Goal: Task Accomplishment & Management: Manage account settings

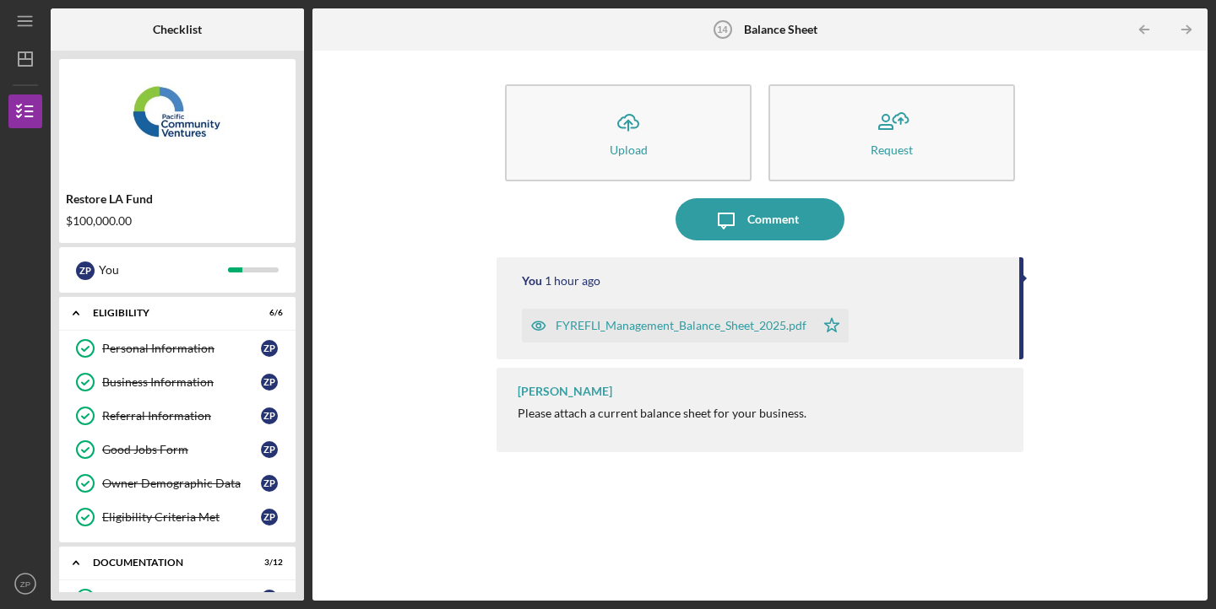
scroll to position [446, 0]
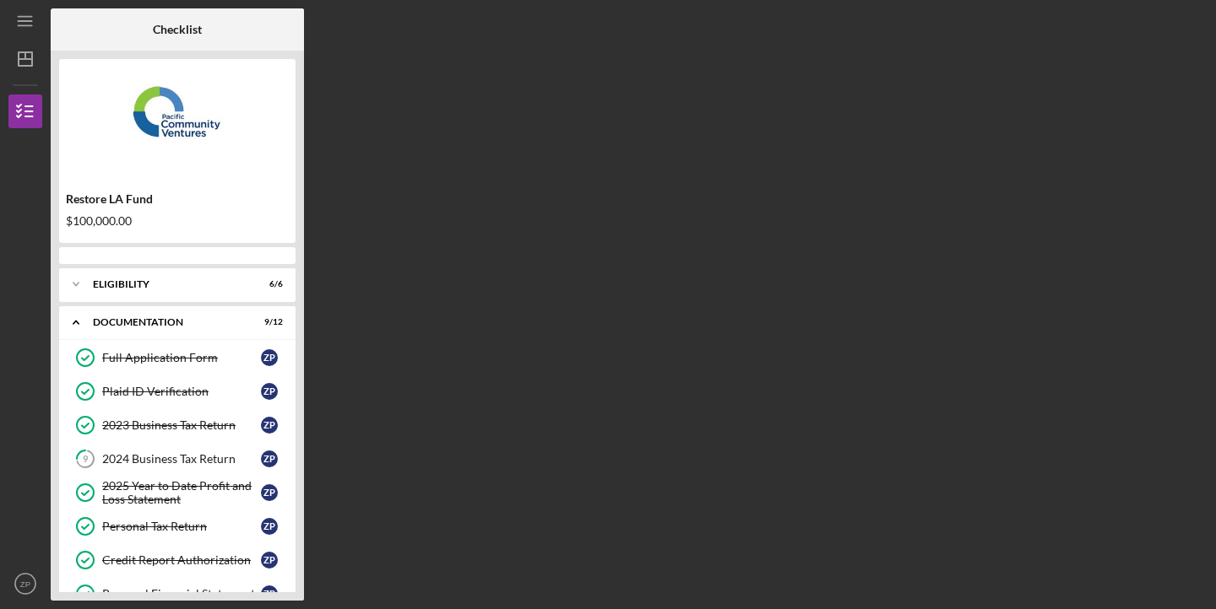
scroll to position [198, 0]
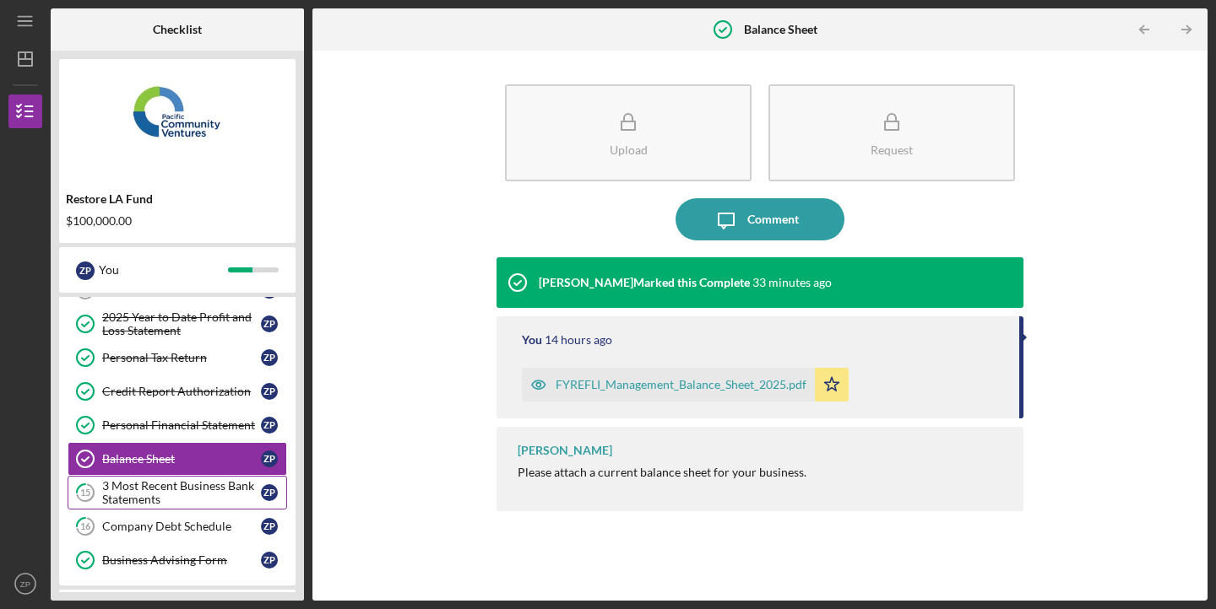
click at [193, 492] on div "3 Most Recent Business Bank Statements" at bounding box center [181, 492] width 159 height 27
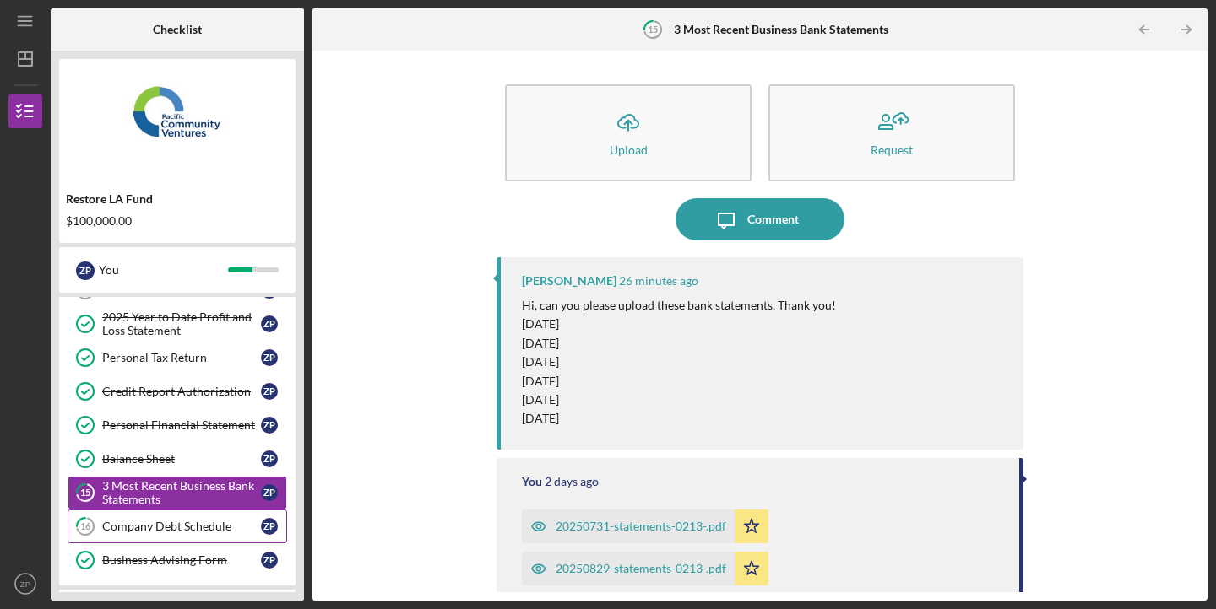
click at [195, 524] on div "Company Debt Schedule" at bounding box center [181, 527] width 159 height 14
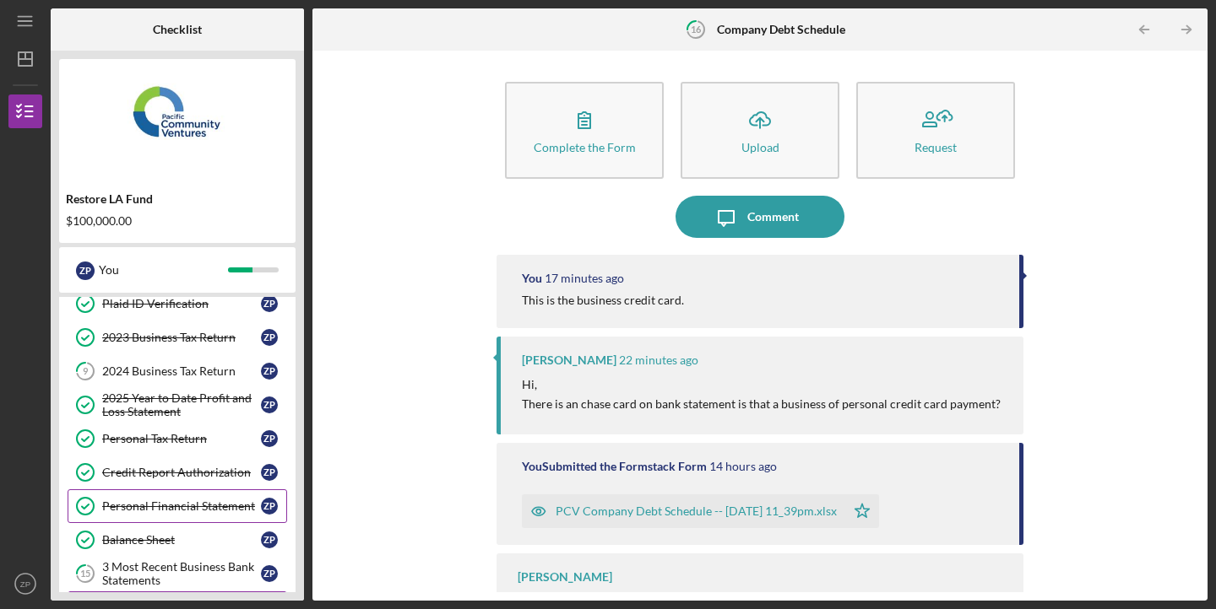
scroll to position [69, 0]
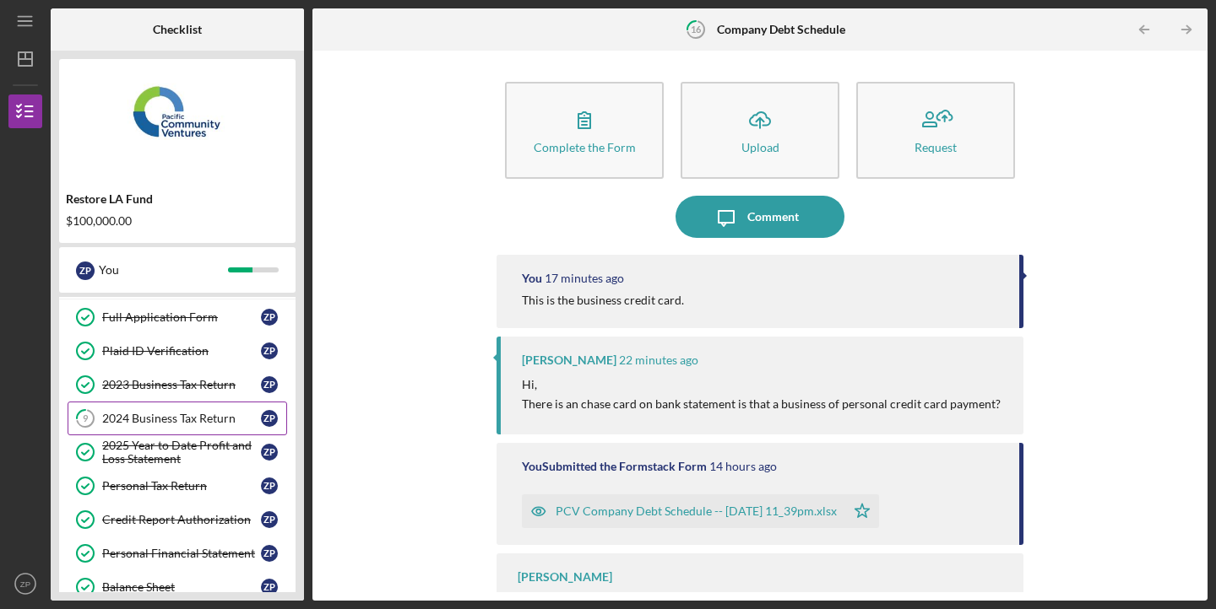
click at [187, 425] on link "9 2024 Business Tax Return Z P" at bounding box center [177, 419] width 219 height 34
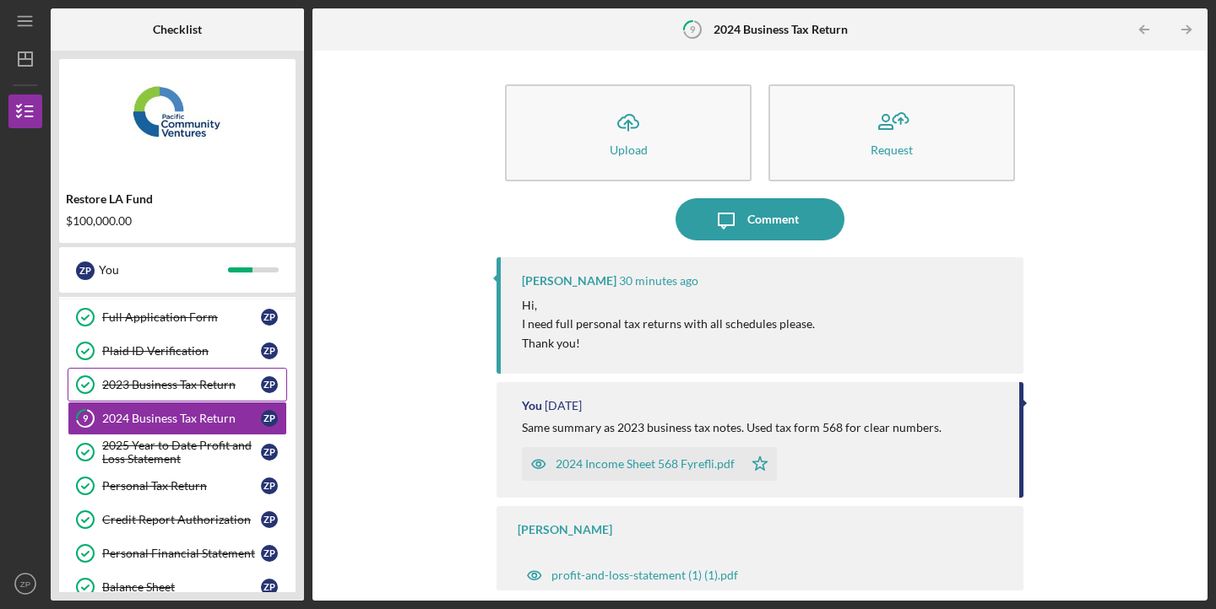
click at [200, 378] on link "2023 Business Tax Return 2023 Business Tax Return Z P" at bounding box center [177, 385] width 219 height 34
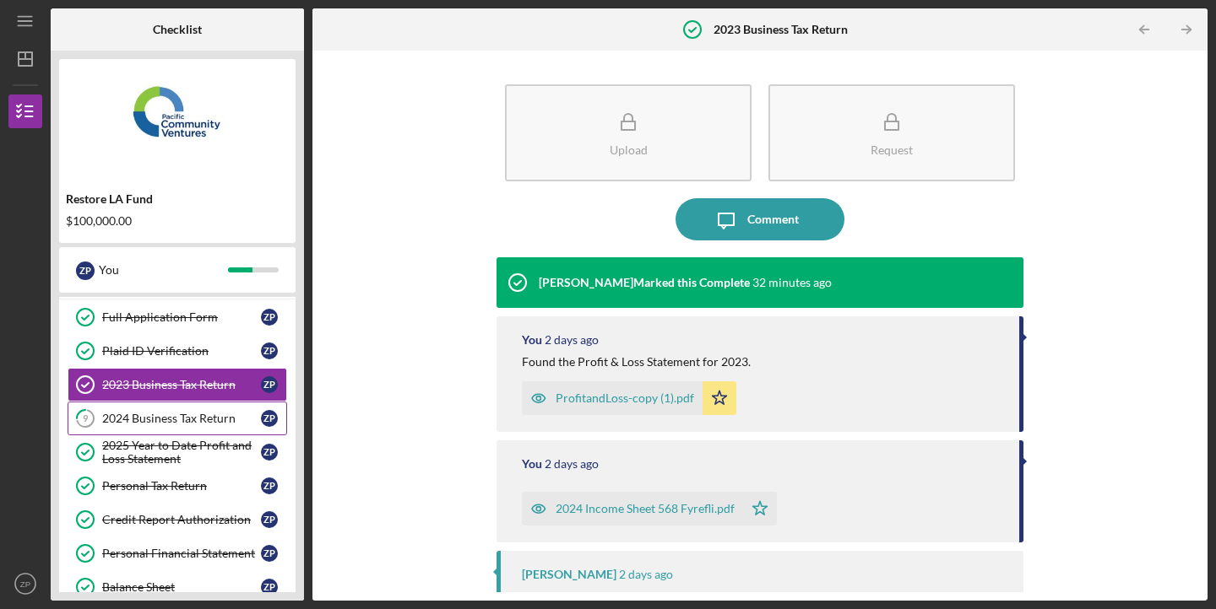
click at [219, 414] on div "2024 Business Tax Return" at bounding box center [181, 419] width 159 height 14
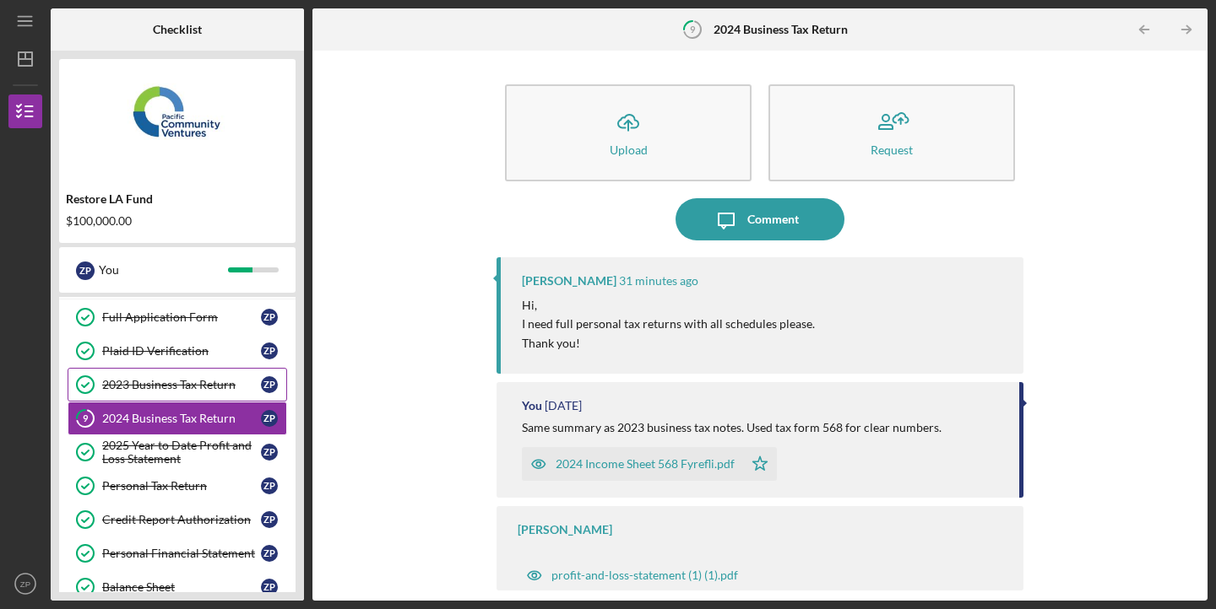
click at [198, 378] on div "2023 Business Tax Return" at bounding box center [181, 385] width 159 height 14
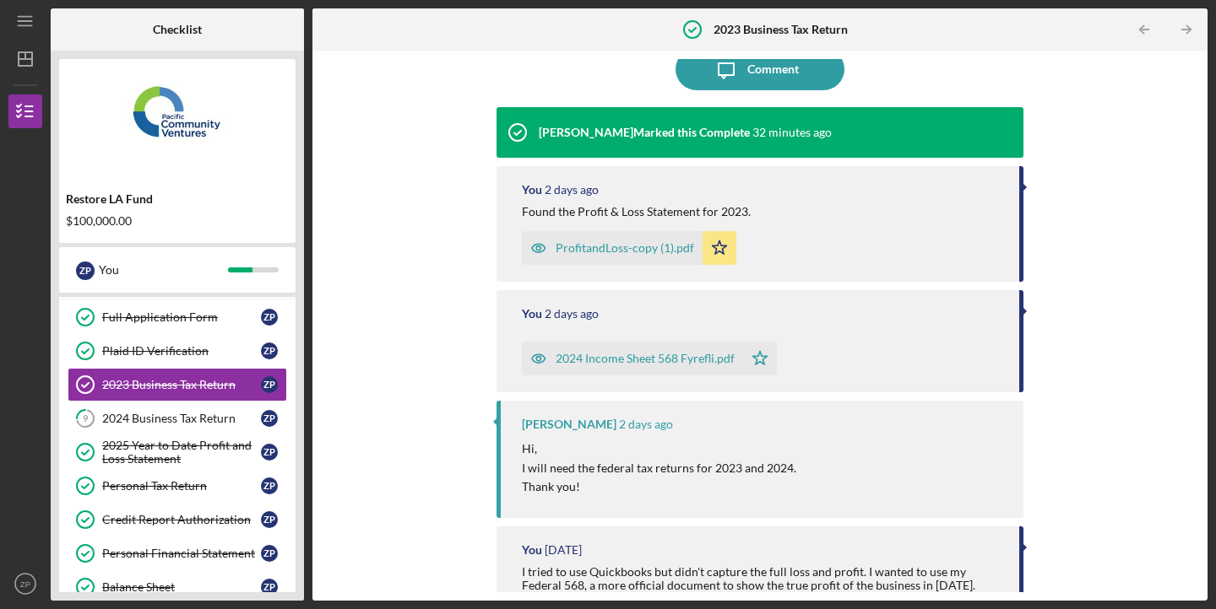
scroll to position [140, 0]
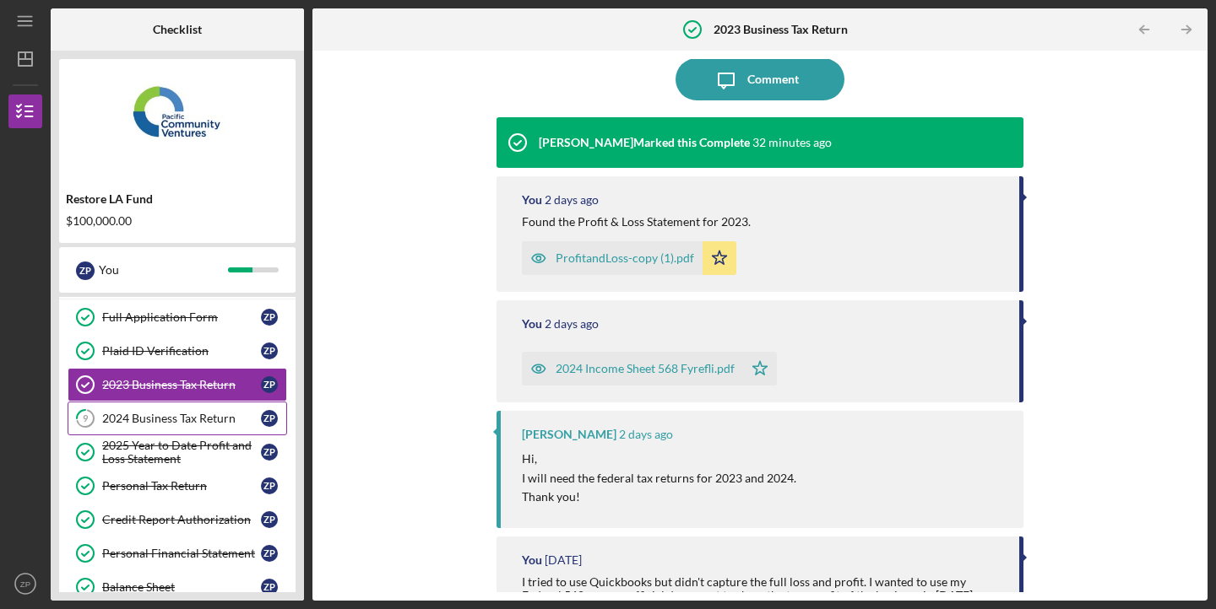
click at [218, 417] on div "2024 Business Tax Return" at bounding box center [181, 419] width 159 height 14
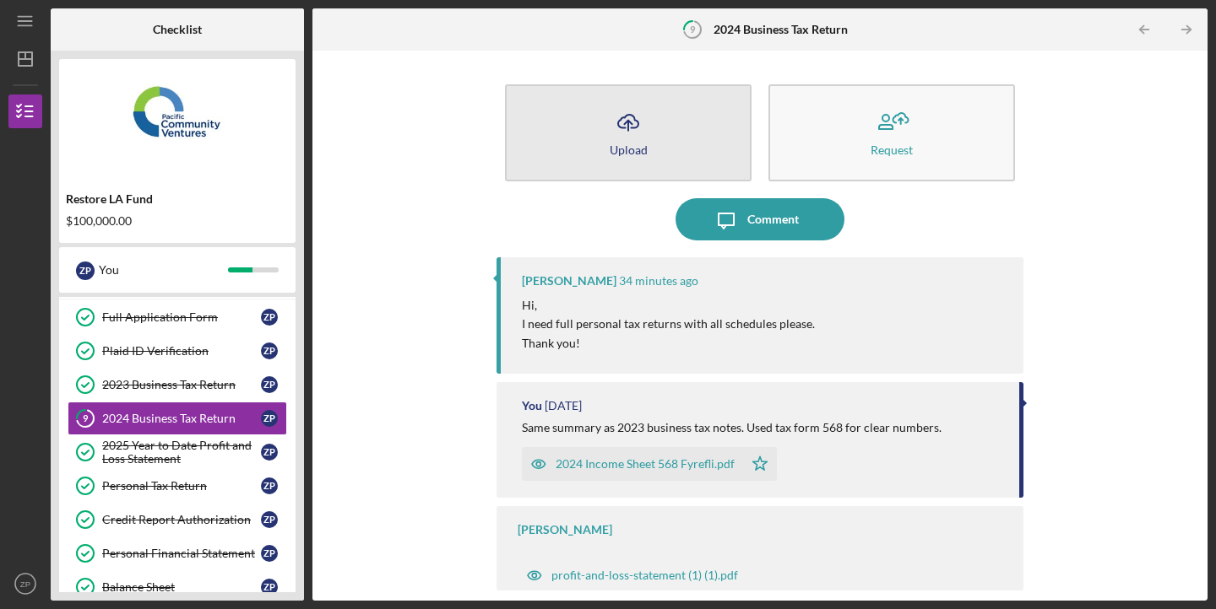
click at [647, 139] on icon "Icon/Upload" at bounding box center [628, 122] width 42 height 42
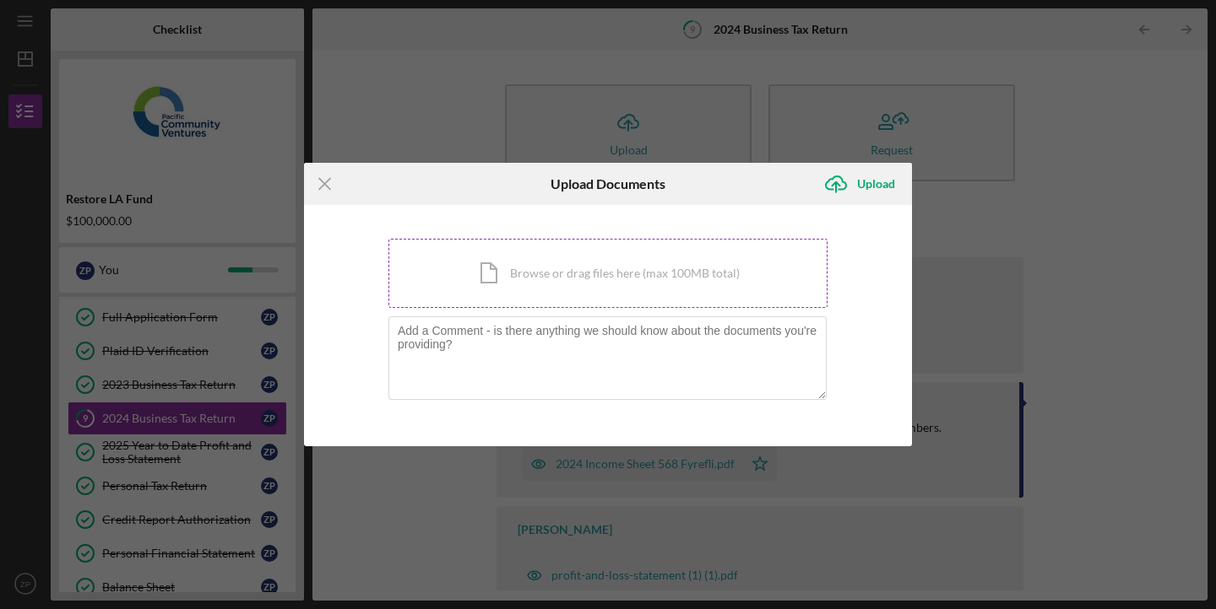
click at [561, 279] on div "Icon/Document Browse or drag files here (max 100MB total) Tap to choose files o…" at bounding box center [607, 273] width 439 height 69
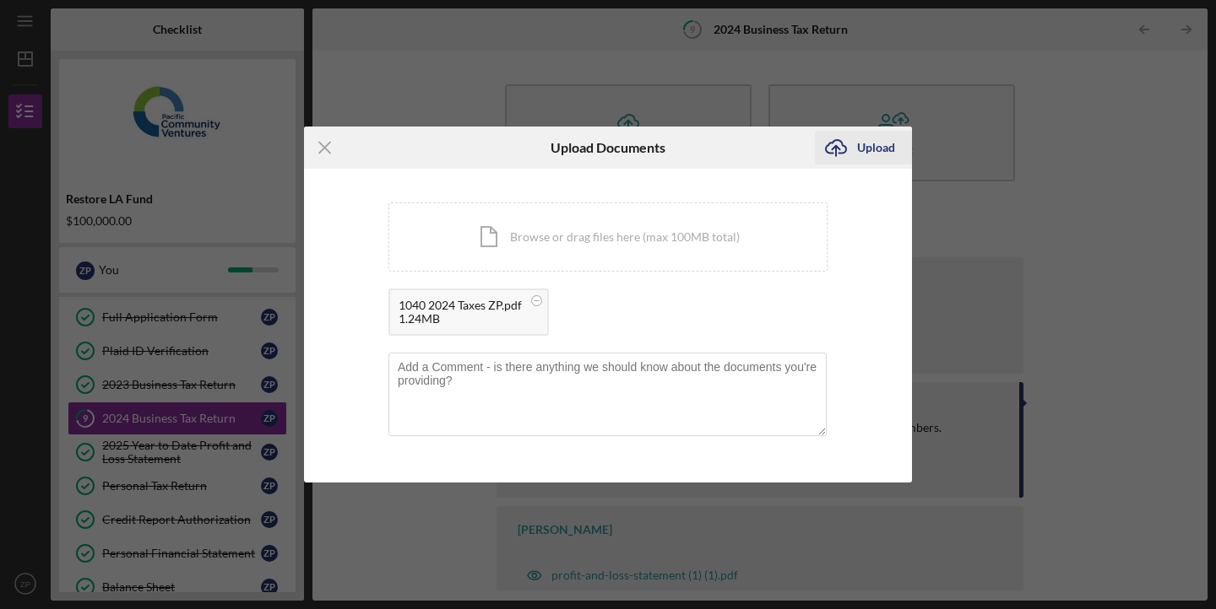
click at [875, 151] on div "Upload" at bounding box center [876, 148] width 38 height 34
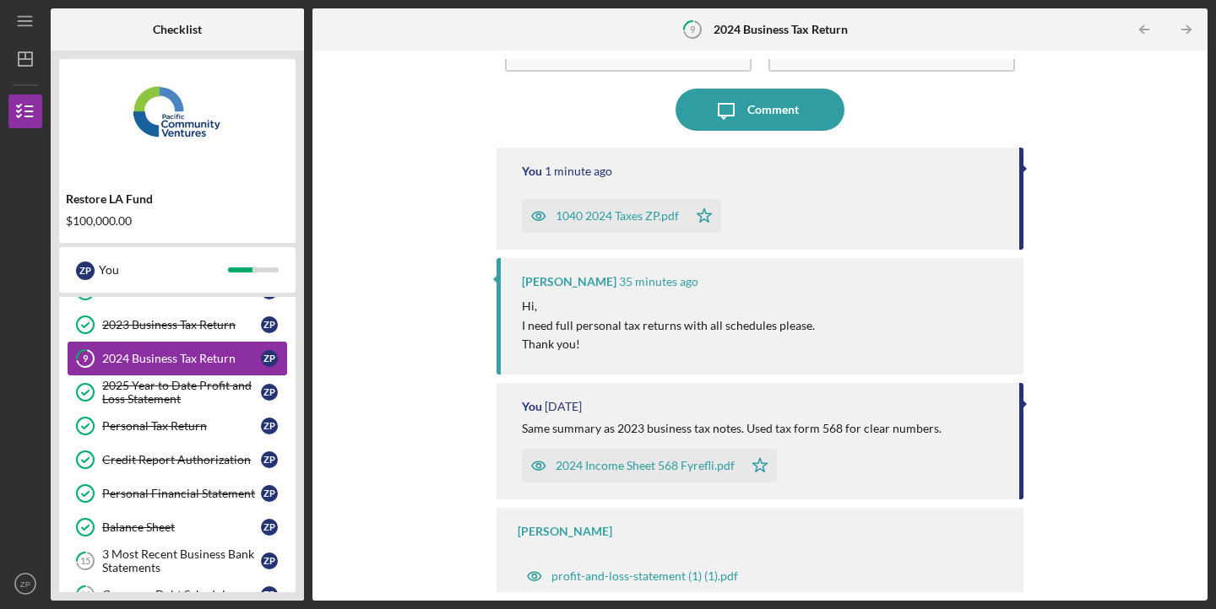
scroll to position [275, 0]
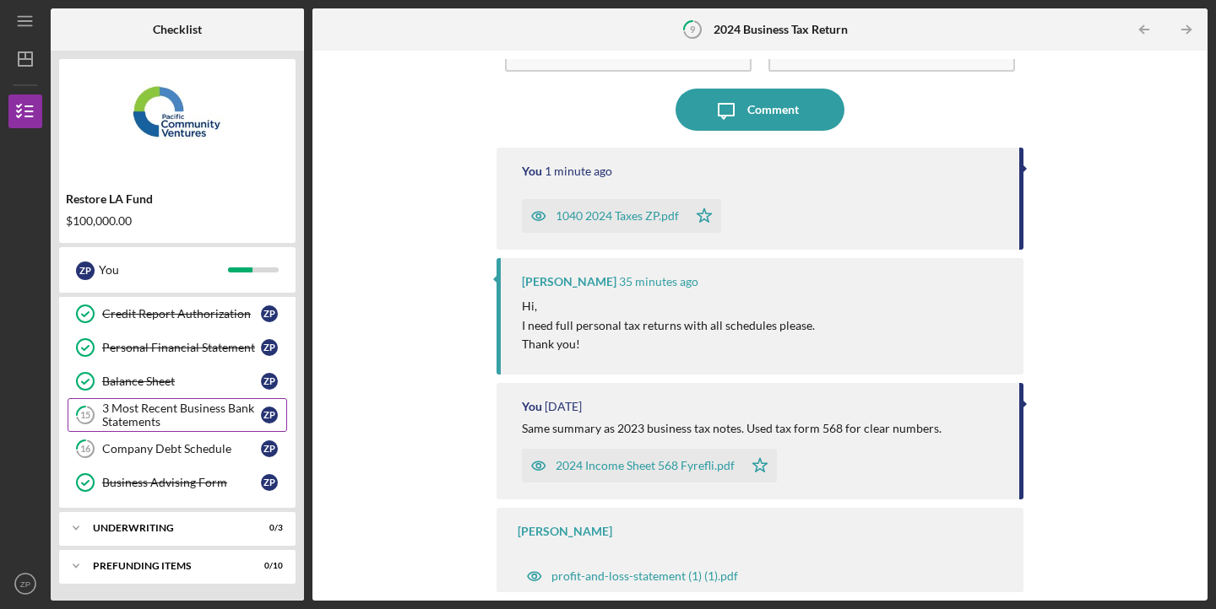
click at [198, 426] on div "3 Most Recent Business Bank Statements" at bounding box center [181, 415] width 159 height 27
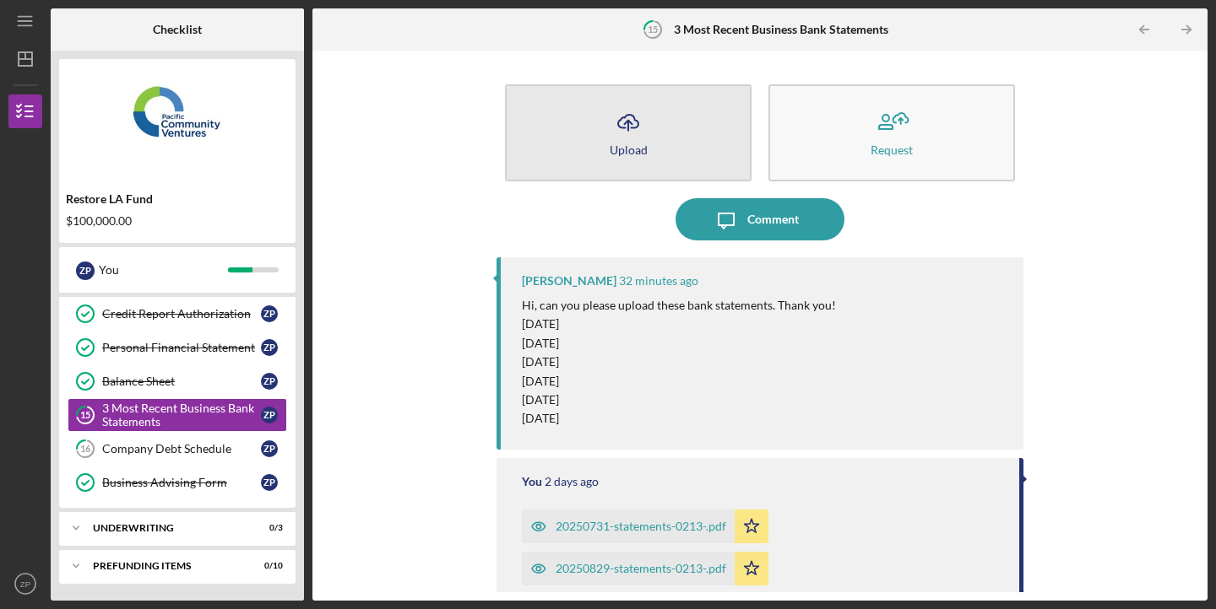
click at [645, 142] on icon "Icon/Upload" at bounding box center [628, 122] width 42 height 42
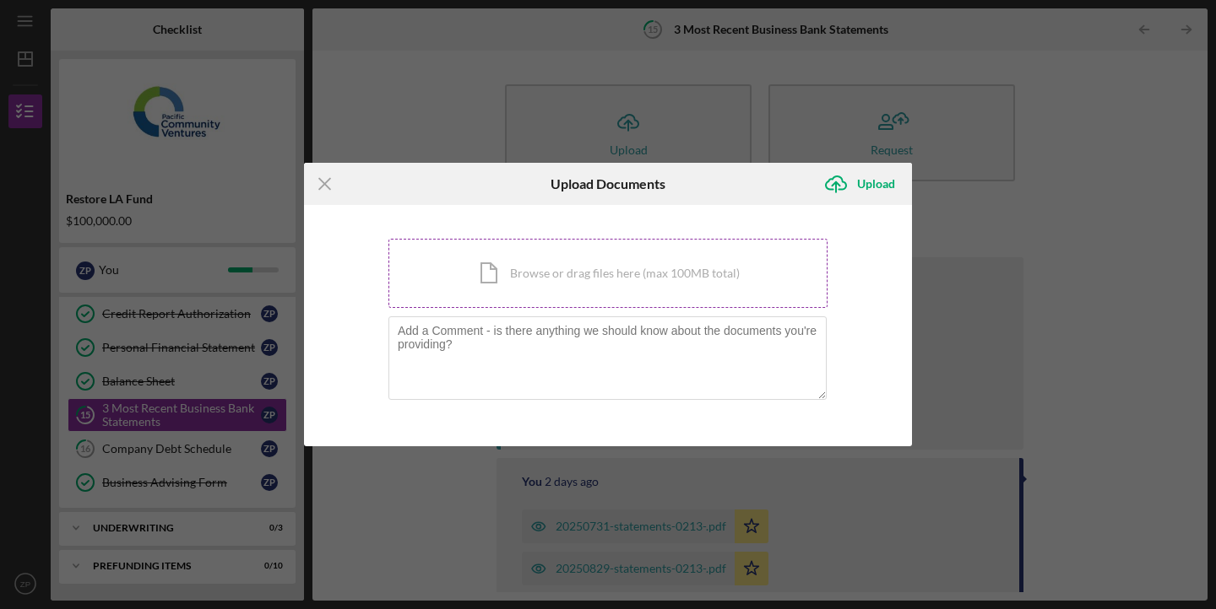
click at [514, 288] on div "Icon/Document Browse or drag files here (max 100MB total) Tap to choose files o…" at bounding box center [607, 273] width 439 height 69
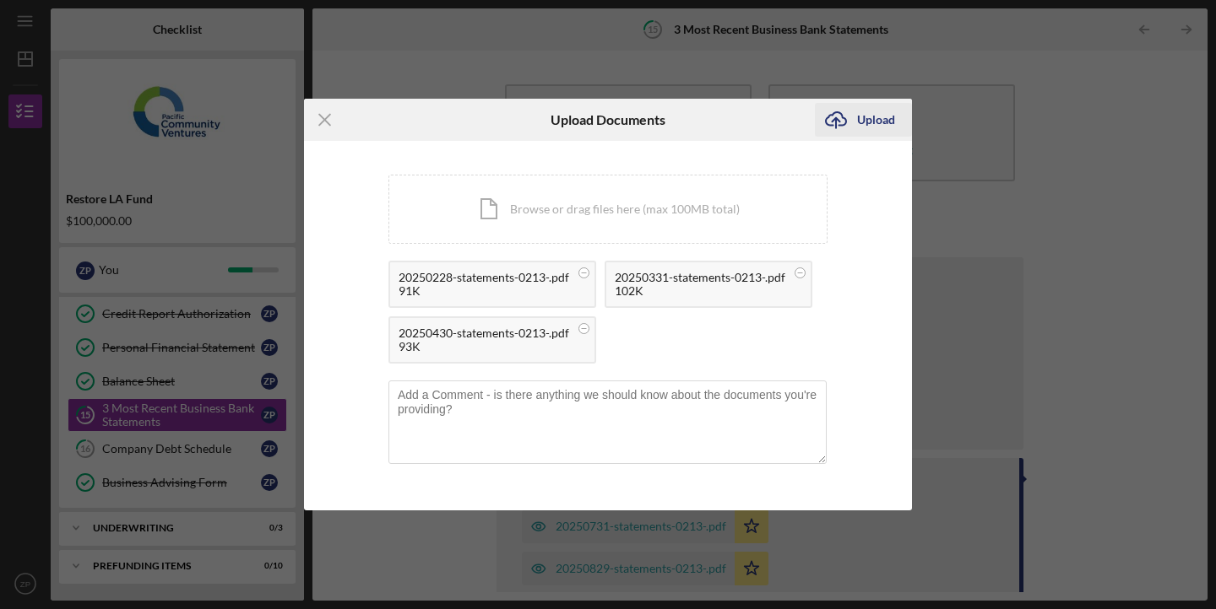
click at [856, 124] on icon "Icon/Upload" at bounding box center [836, 120] width 42 height 42
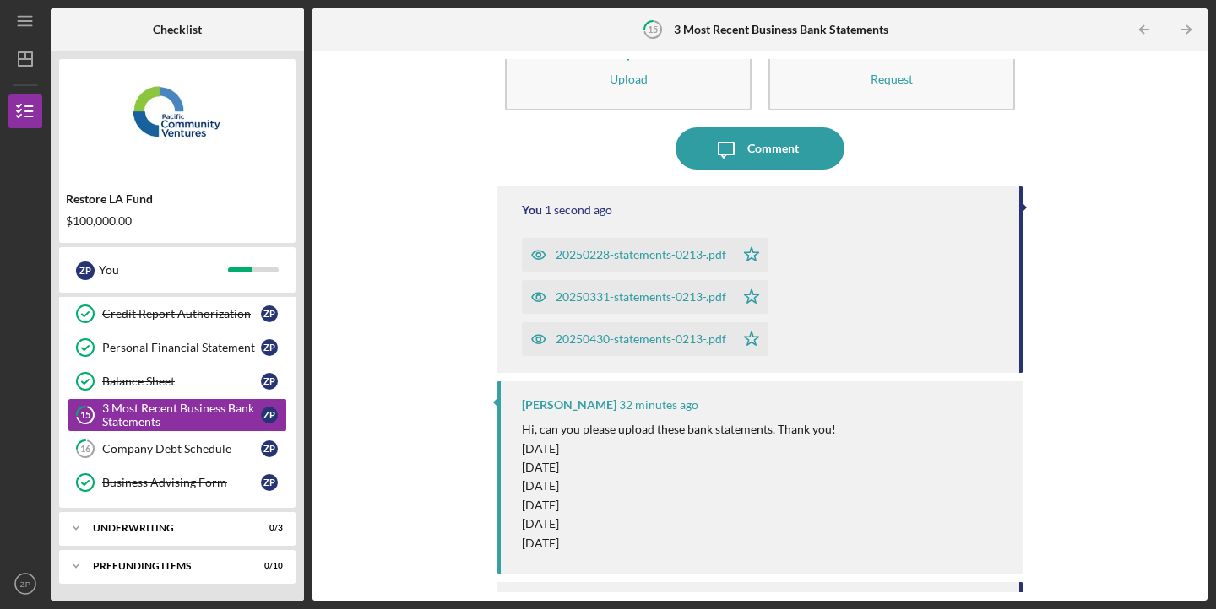
scroll to position [86, 0]
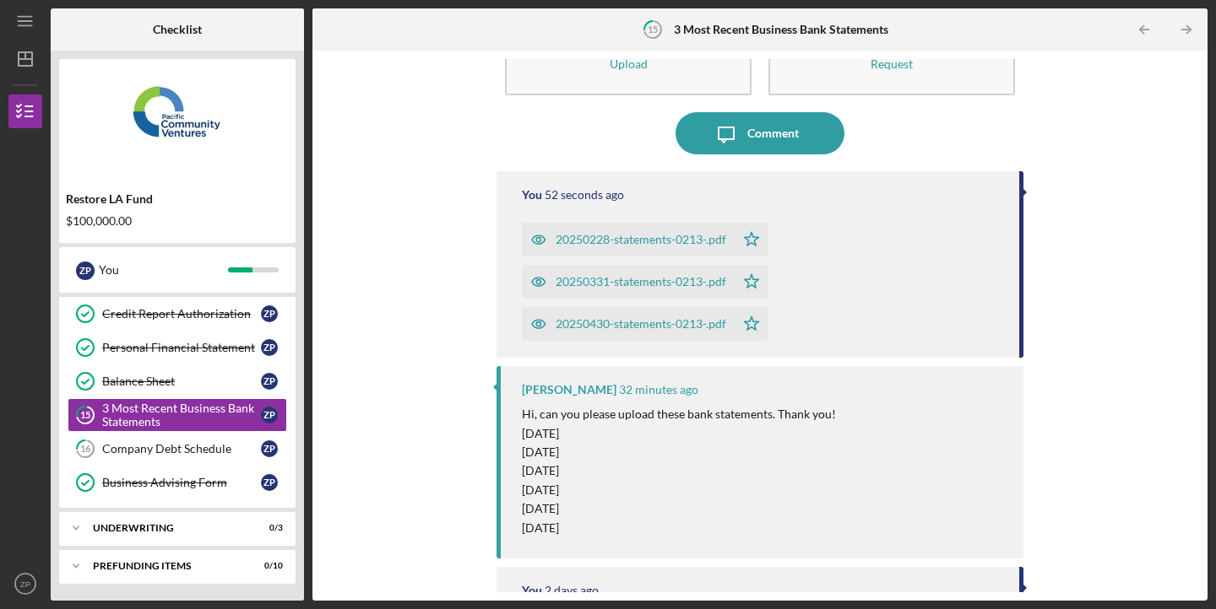
click at [595, 291] on div "20250331-statements-0213-.pdf" at bounding box center [628, 282] width 213 height 34
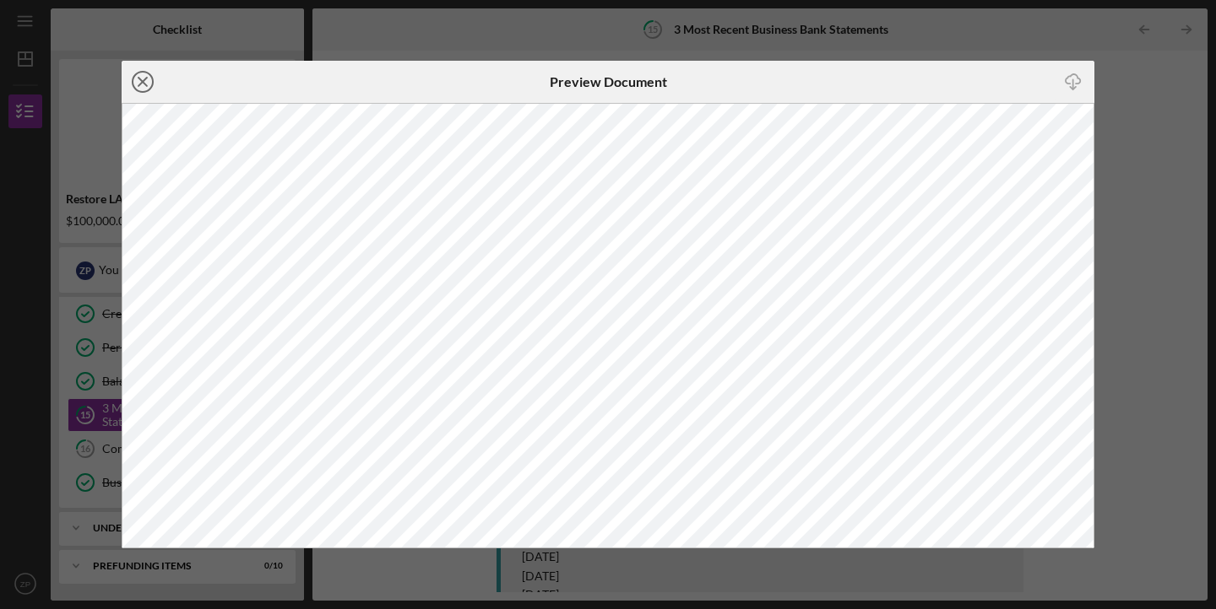
click at [142, 84] on icon "Icon/Close" at bounding box center [143, 82] width 42 height 42
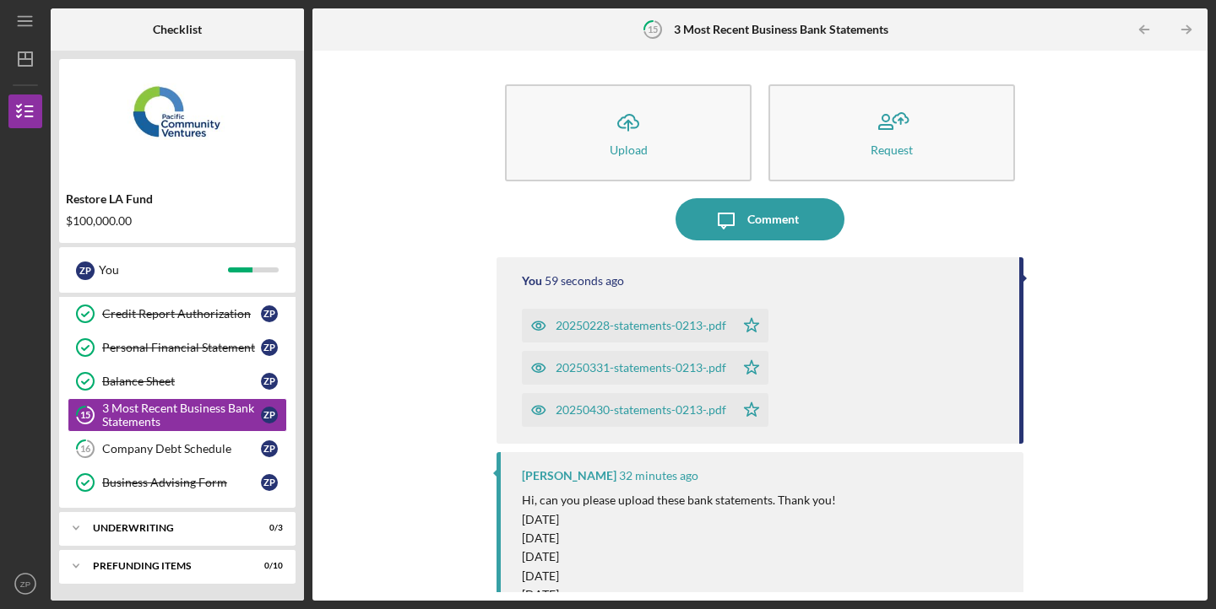
click at [617, 366] on div "20250331-statements-0213-.pdf" at bounding box center [640, 368] width 171 height 14
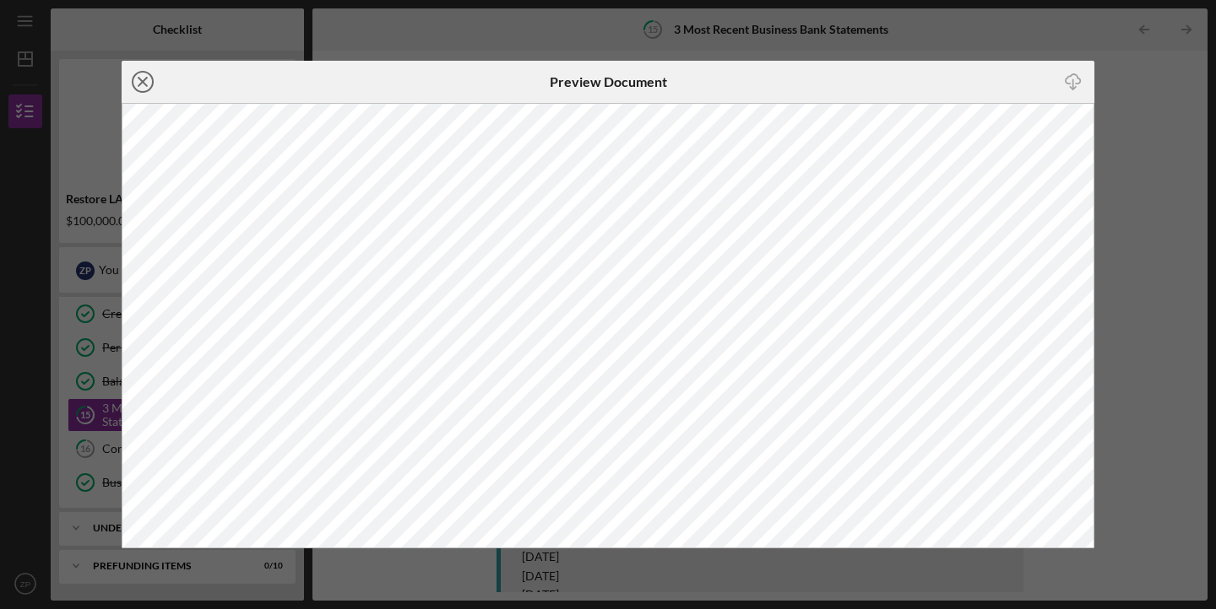
click at [144, 79] on line at bounding box center [142, 82] width 8 height 8
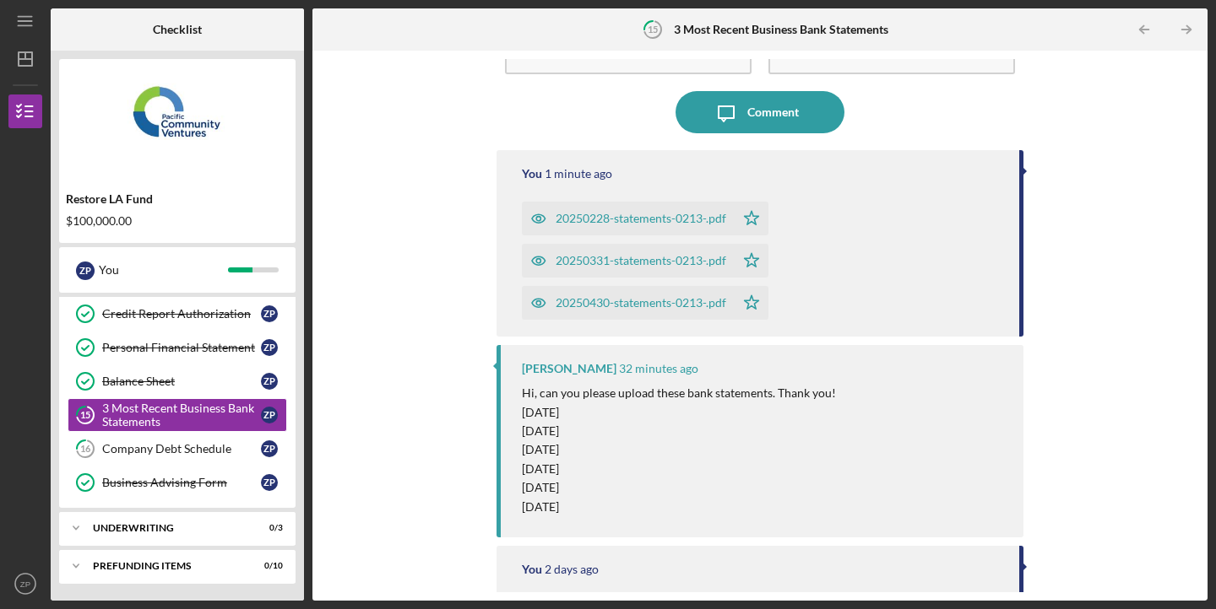
scroll to position [113, 0]
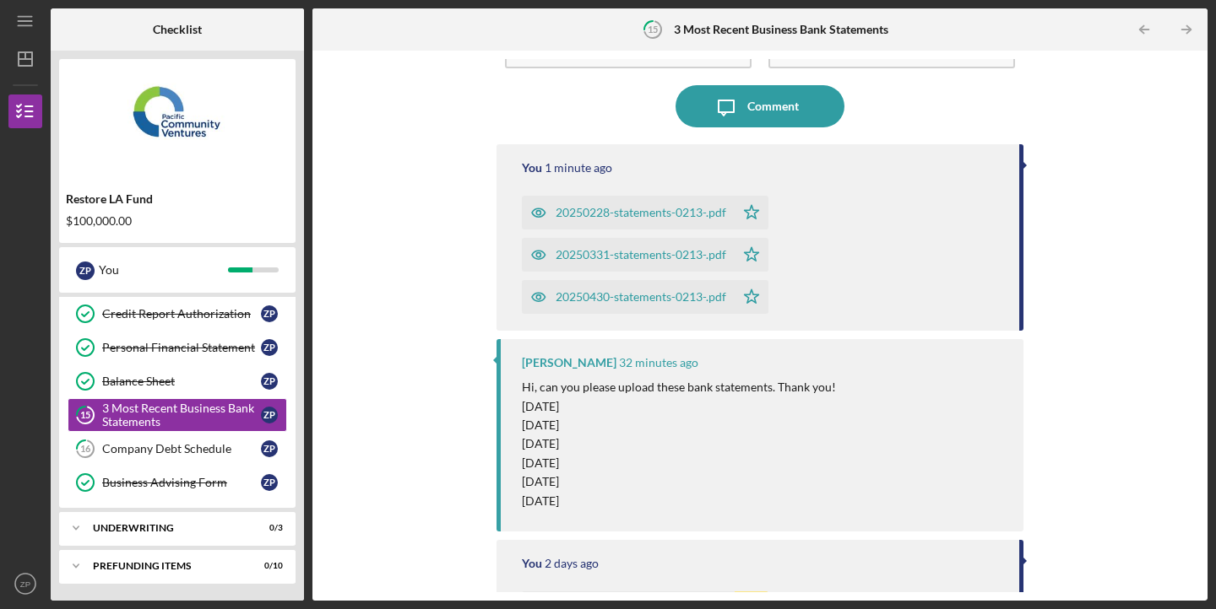
click at [642, 355] on div "[PERSON_NAME] 32 minutes ago Hi, can you please upload these bank statements. T…" at bounding box center [759, 435] width 527 height 192
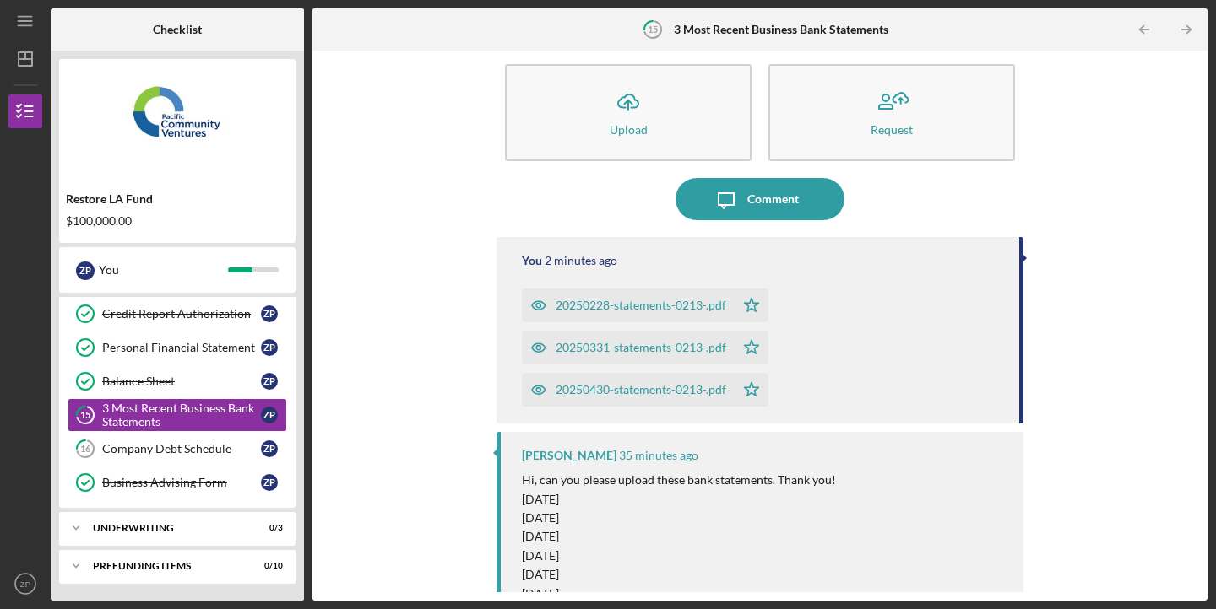
scroll to position [0, 0]
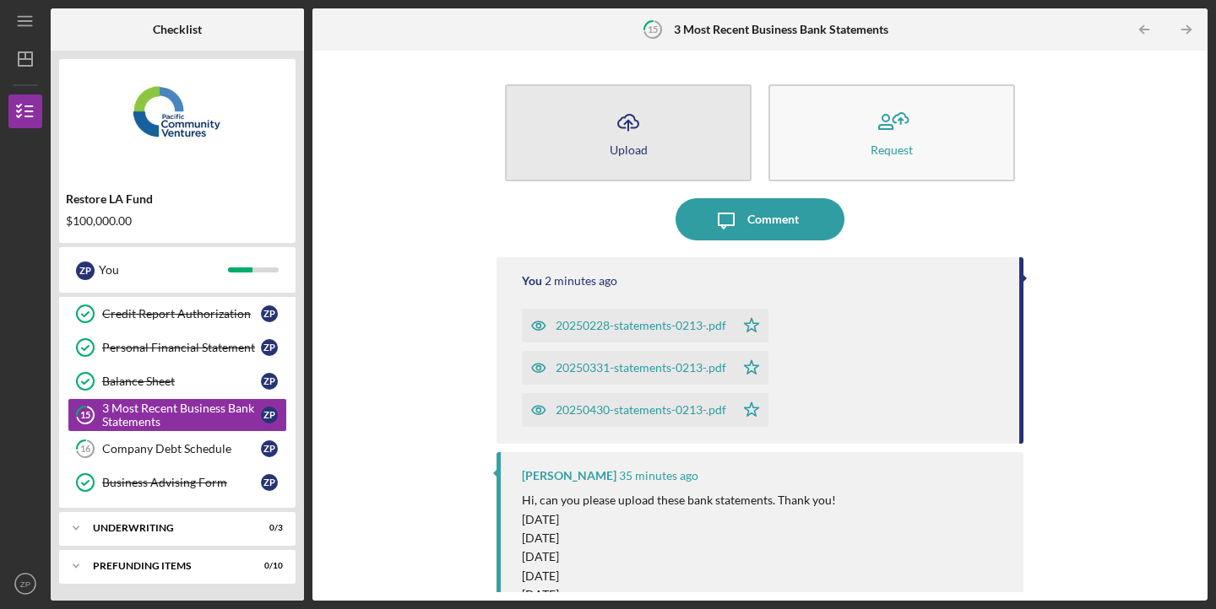
click at [663, 152] on button "Icon/Upload Upload" at bounding box center [628, 132] width 246 height 97
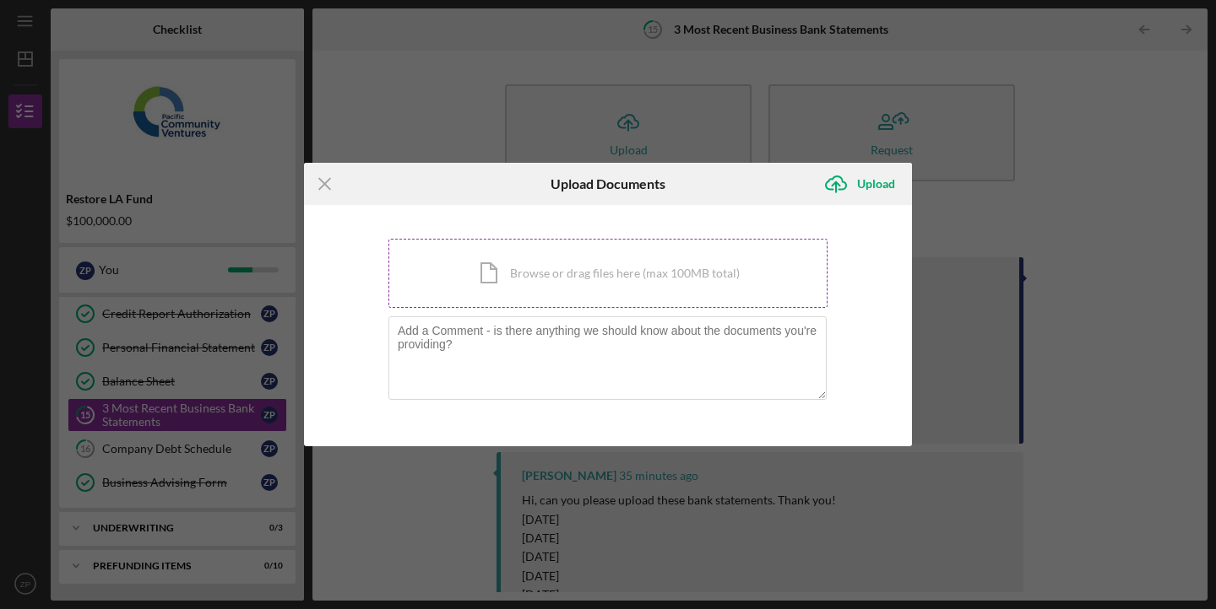
click at [573, 274] on div "Icon/Document Browse or drag files here (max 100MB total) Tap to choose files o…" at bounding box center [607, 273] width 439 height 69
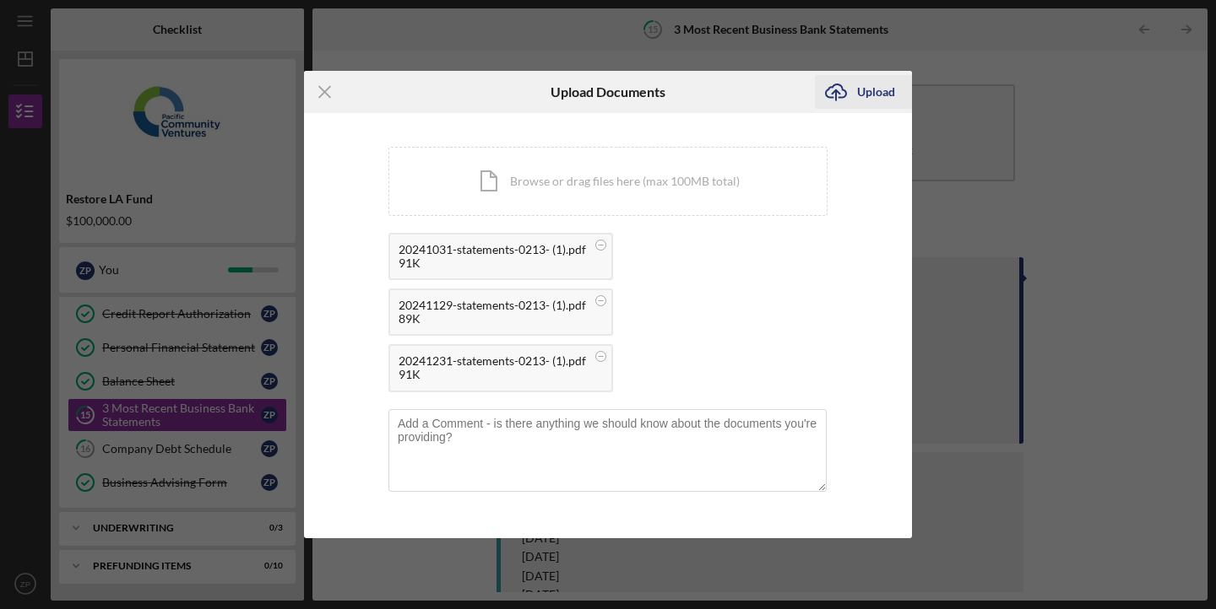
click at [861, 76] on div "Upload" at bounding box center [876, 92] width 38 height 34
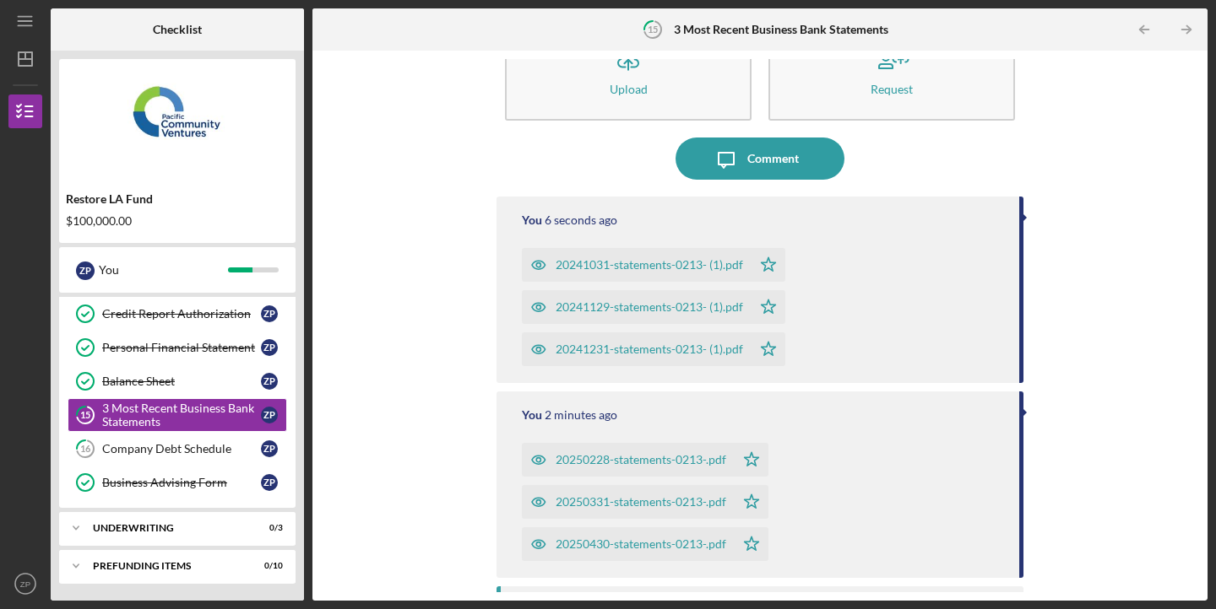
scroll to position [54, 0]
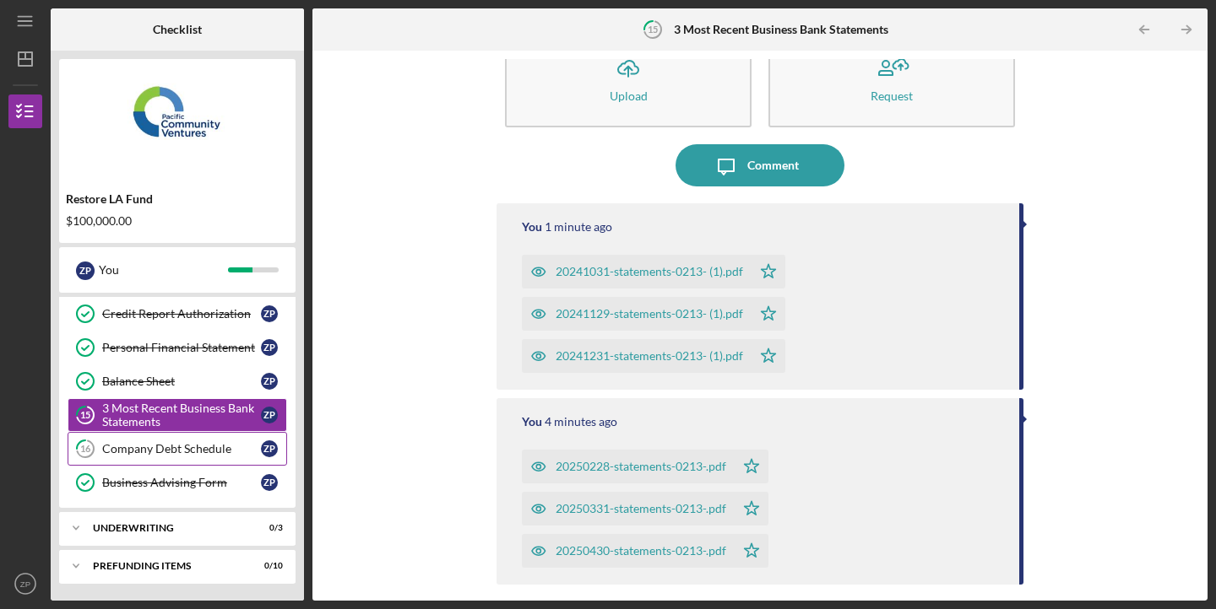
click at [149, 453] on div "Company Debt Schedule" at bounding box center [181, 449] width 159 height 14
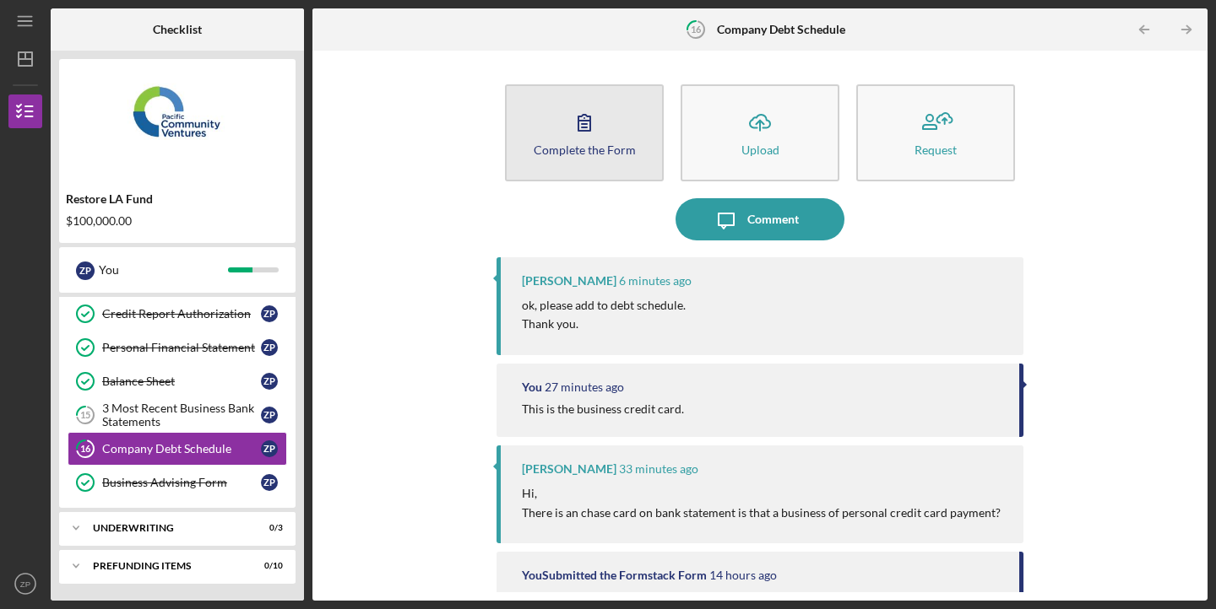
click at [574, 137] on icon "button" at bounding box center [584, 122] width 42 height 42
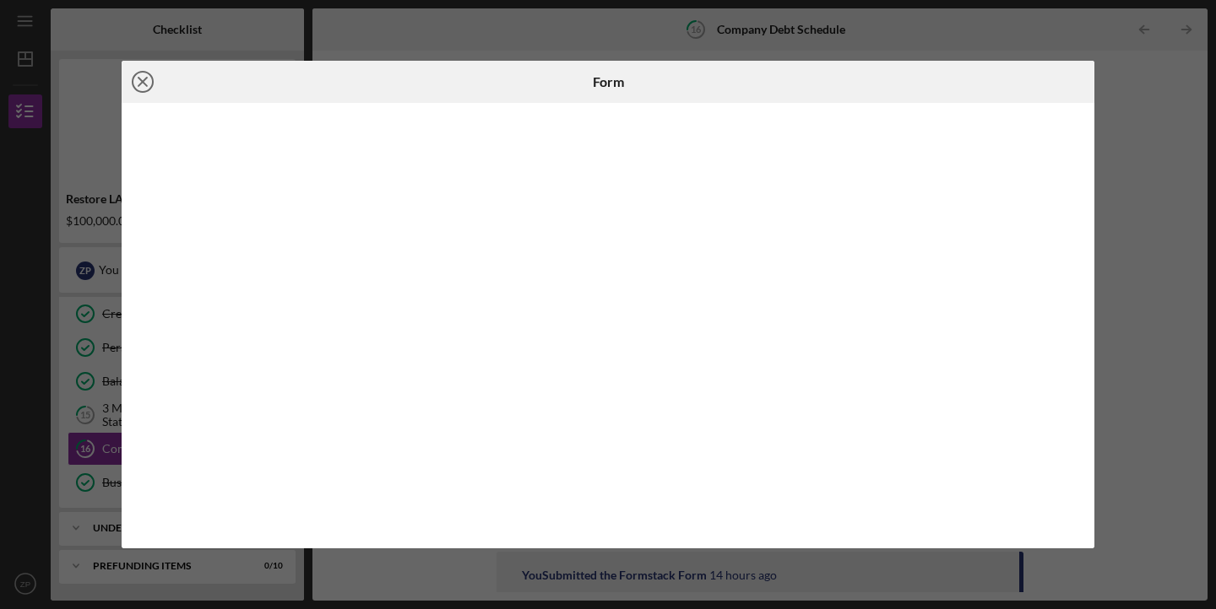
click at [145, 78] on icon "Icon/Close" at bounding box center [143, 82] width 42 height 42
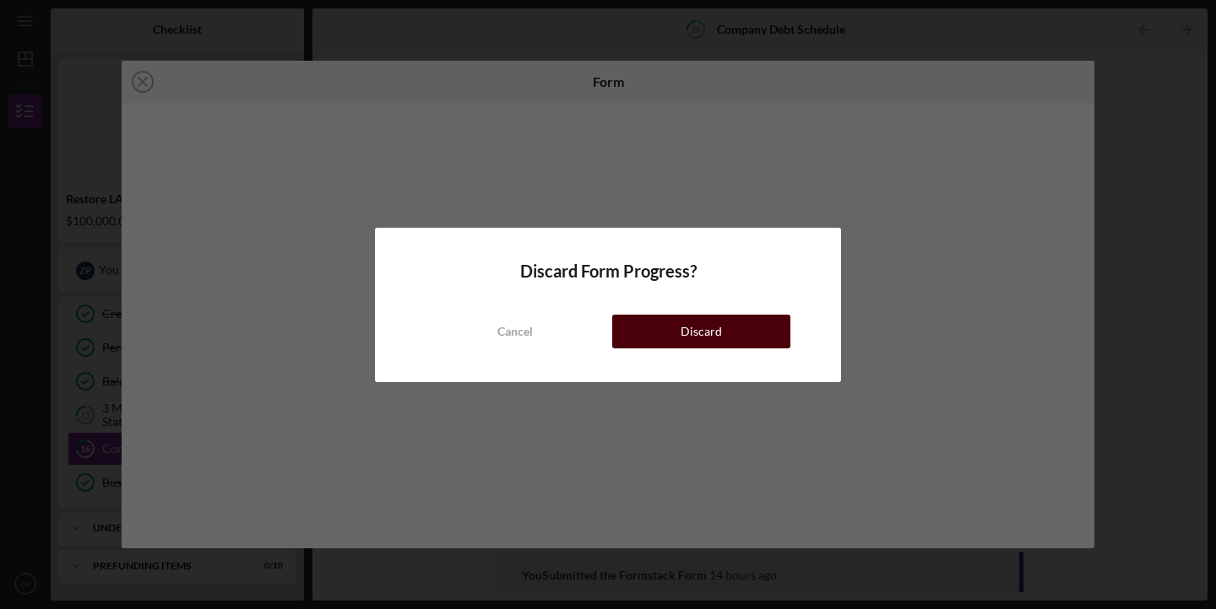
click at [631, 326] on button "Discard" at bounding box center [701, 332] width 178 height 34
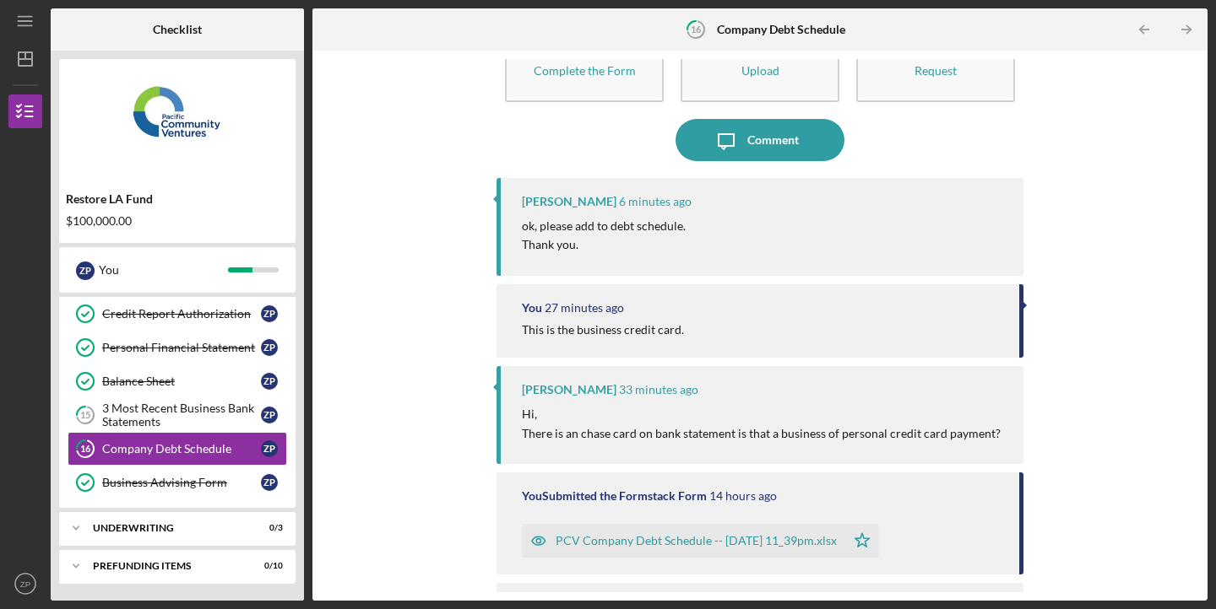
scroll to position [154, 0]
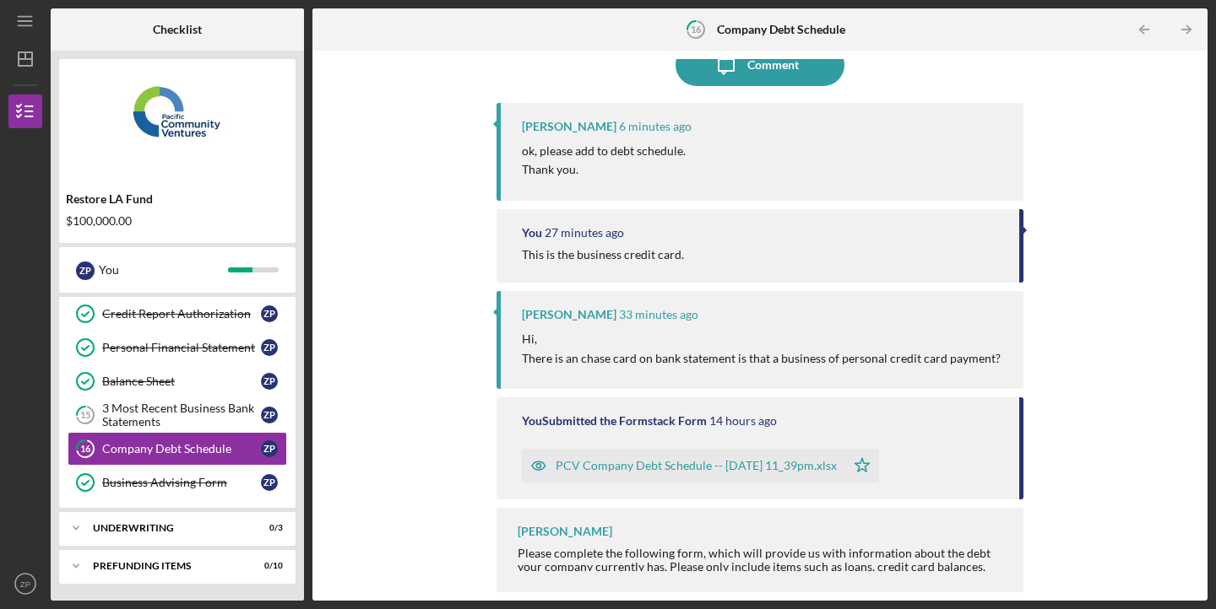
click at [648, 469] on div "PCV Company Debt Schedule -- [DATE] 11_39pm.xlsx" at bounding box center [695, 466] width 281 height 14
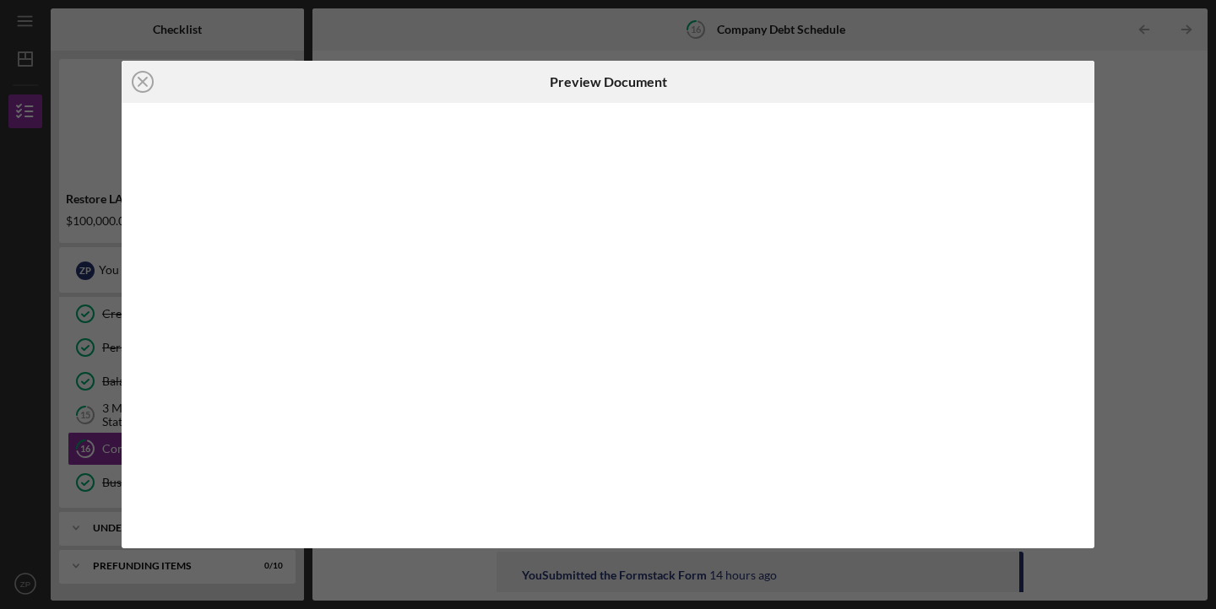
scroll to position [154, 0]
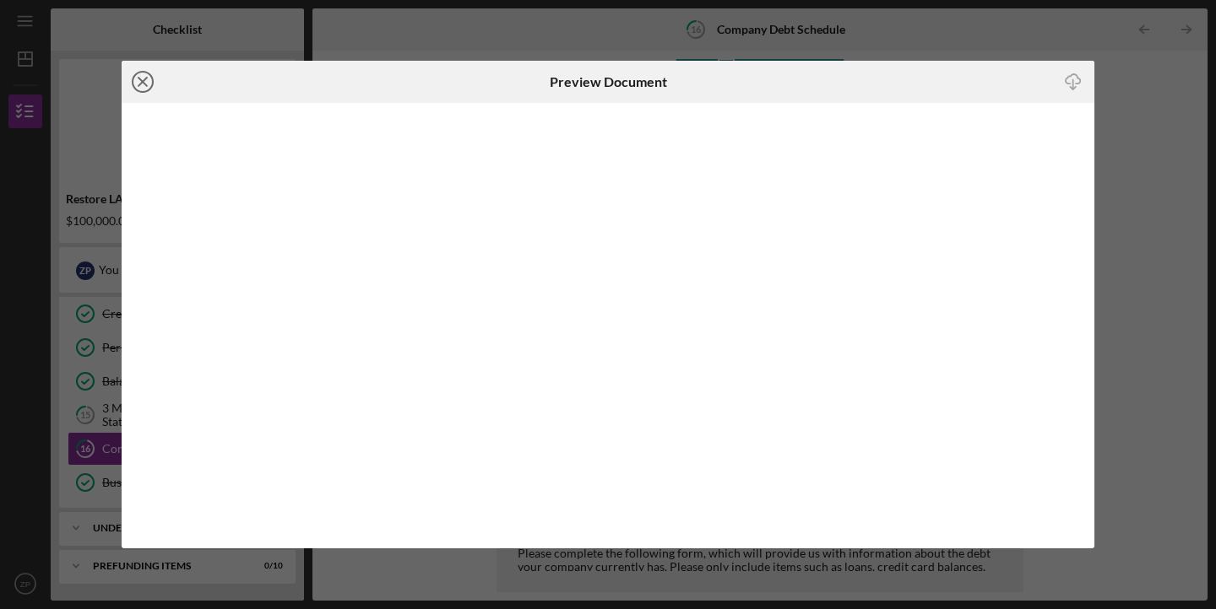
click at [144, 89] on icon "Icon/Close" at bounding box center [143, 82] width 42 height 42
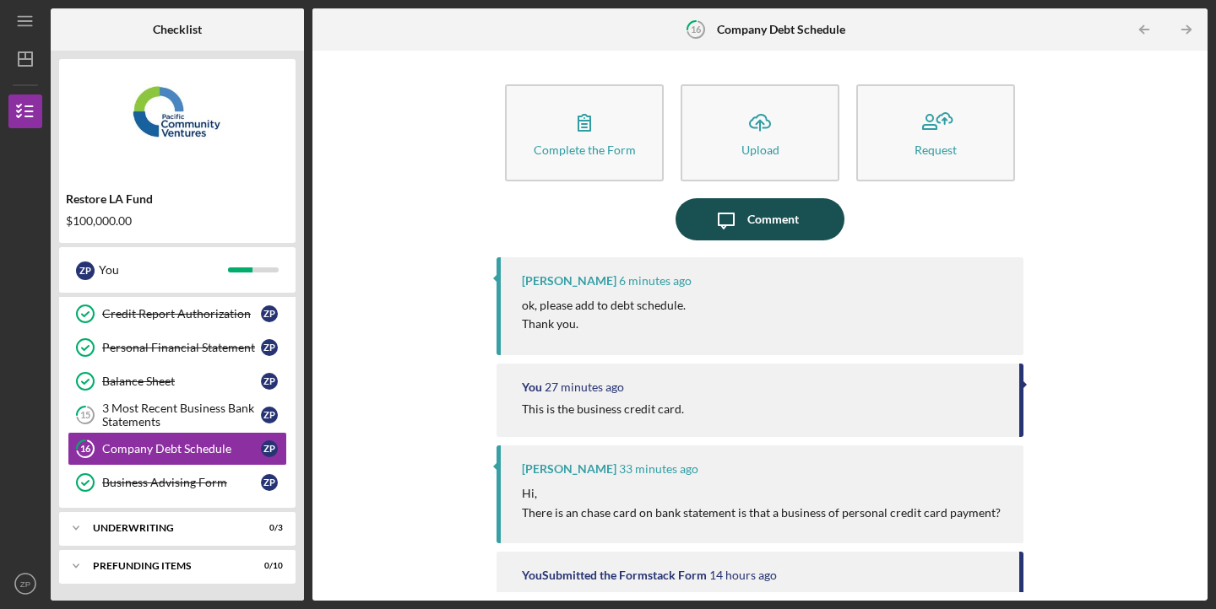
click at [741, 213] on icon "Icon/Message" at bounding box center [726, 219] width 42 height 42
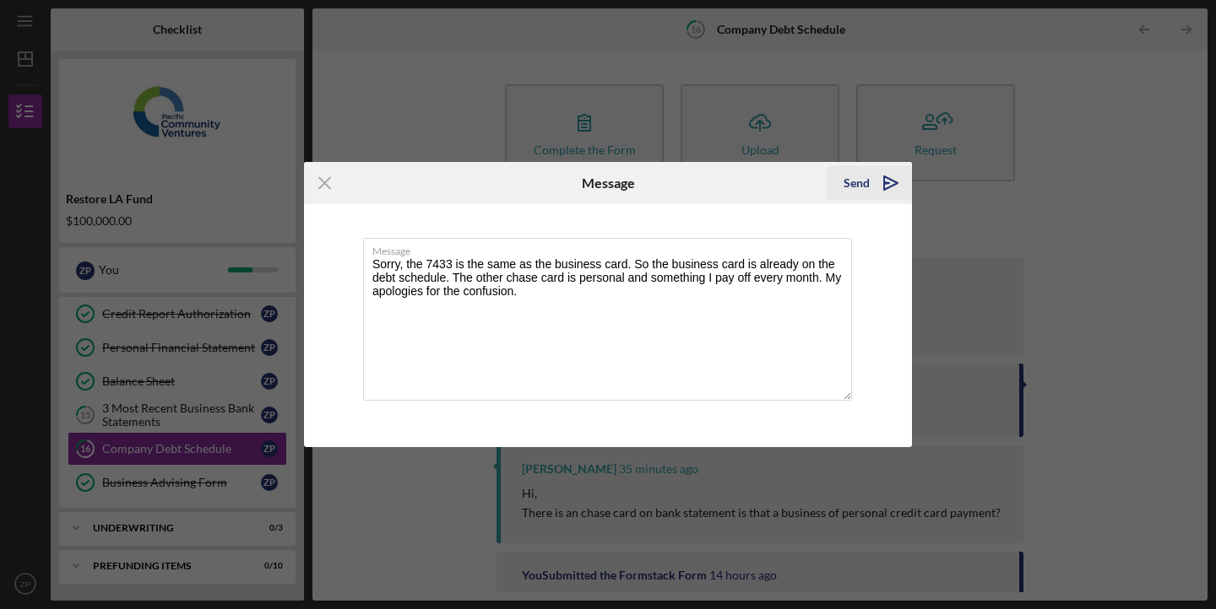
type textarea "Sorry, the 7433 is the same as the business card. So the business card is alrea…"
click at [869, 183] on div "Send" at bounding box center [856, 183] width 26 height 34
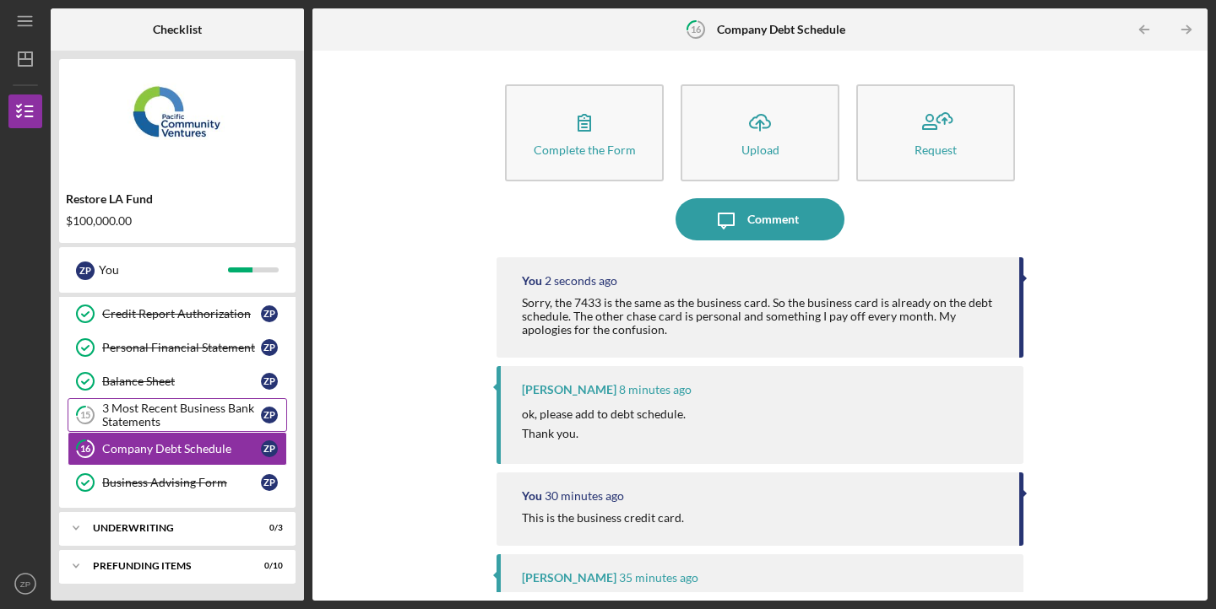
click at [179, 420] on div "3 Most Recent Business Bank Statements" at bounding box center [181, 415] width 159 height 27
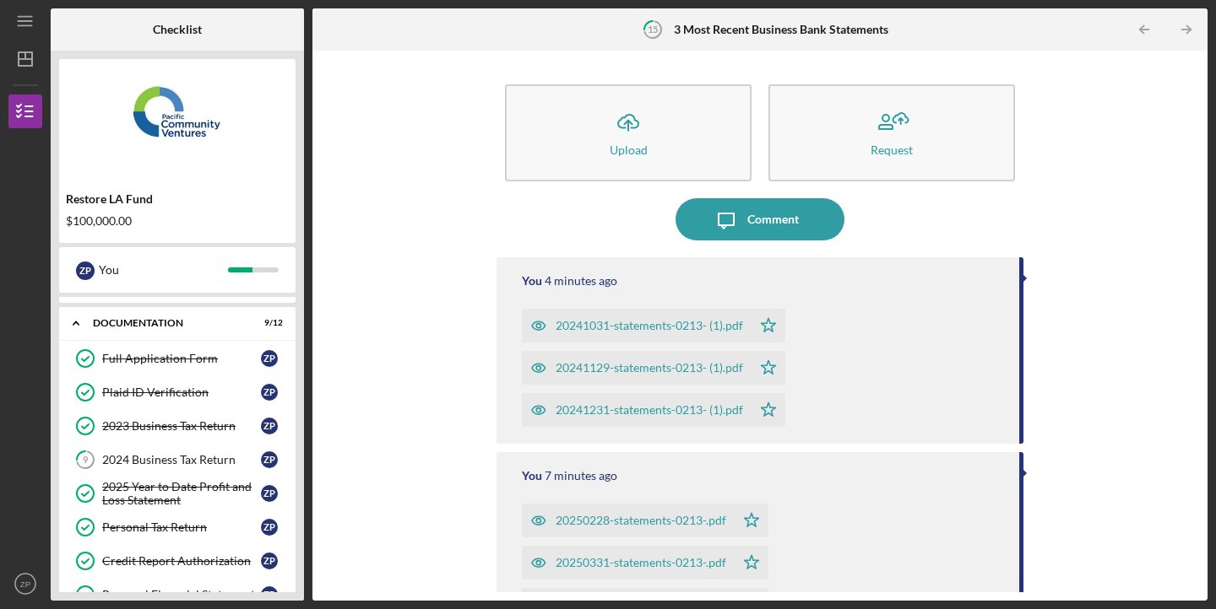
scroll to position [36, 0]
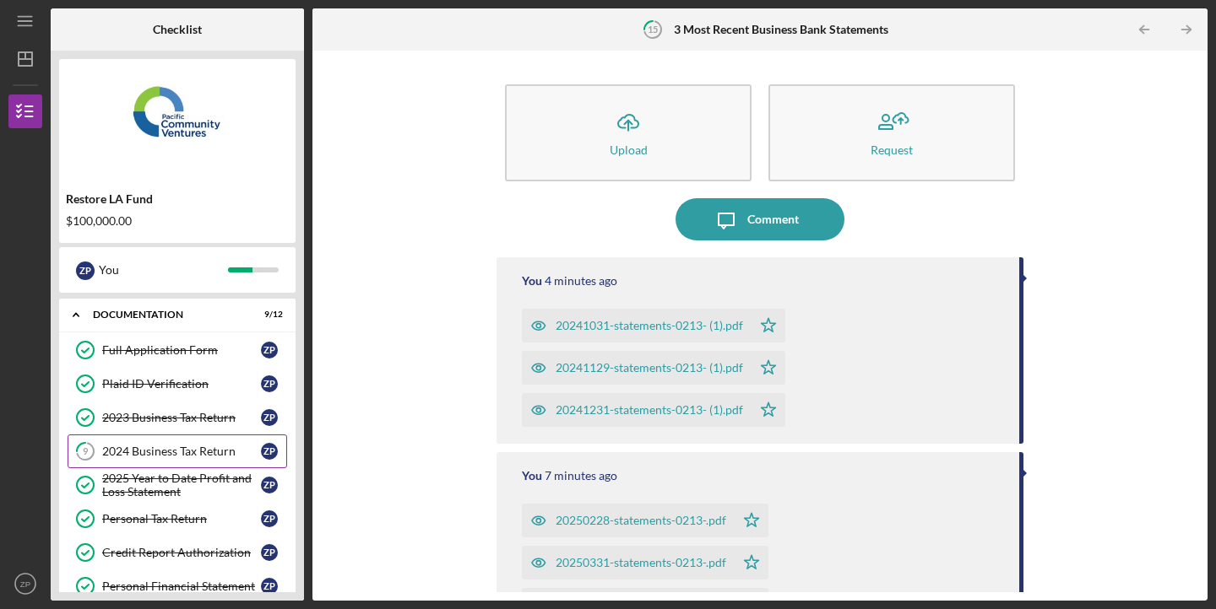
click at [176, 452] on div "2024 Business Tax Return" at bounding box center [181, 452] width 159 height 14
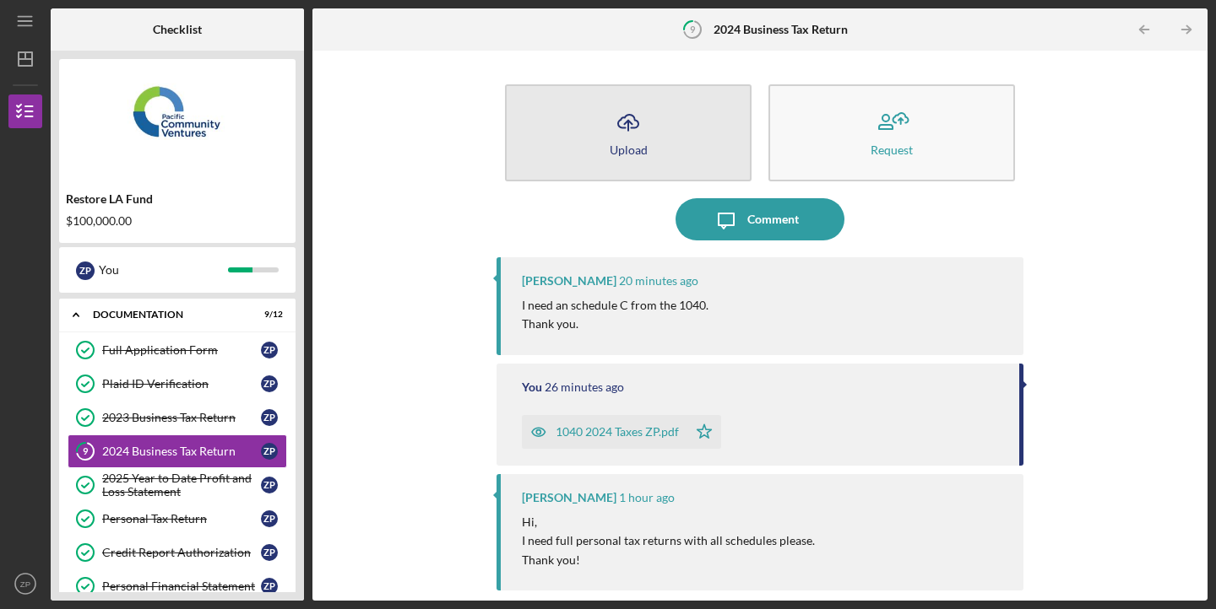
click at [626, 151] on div "Upload" at bounding box center [628, 150] width 38 height 13
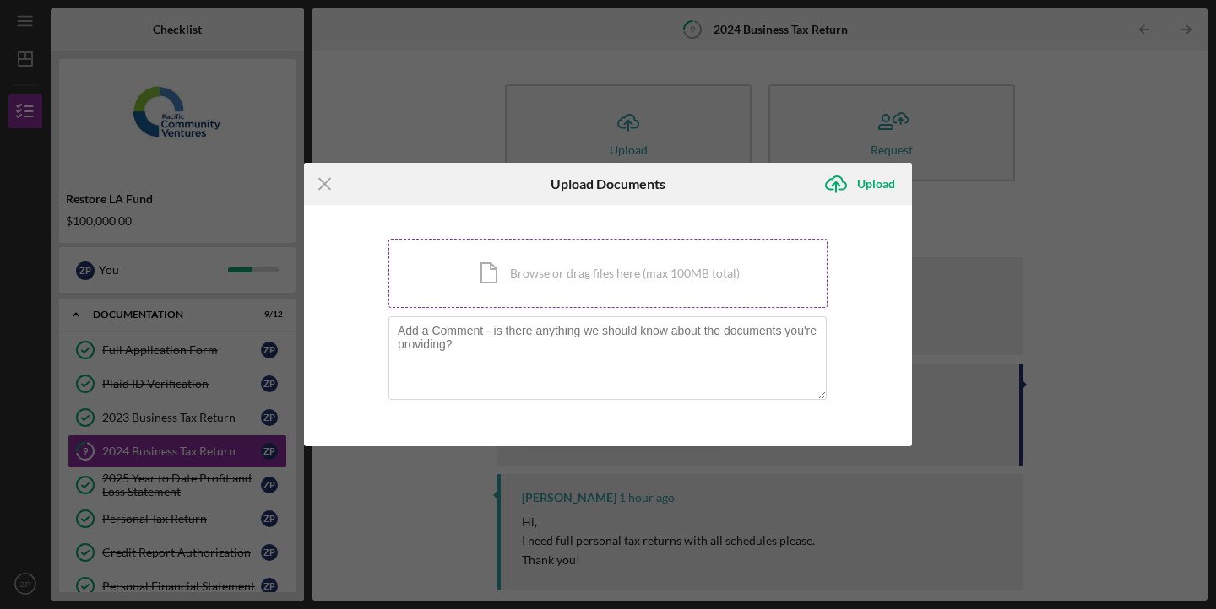
click at [522, 284] on div "Icon/Document Browse or drag files here (max 100MB total) Tap to choose files o…" at bounding box center [607, 273] width 439 height 69
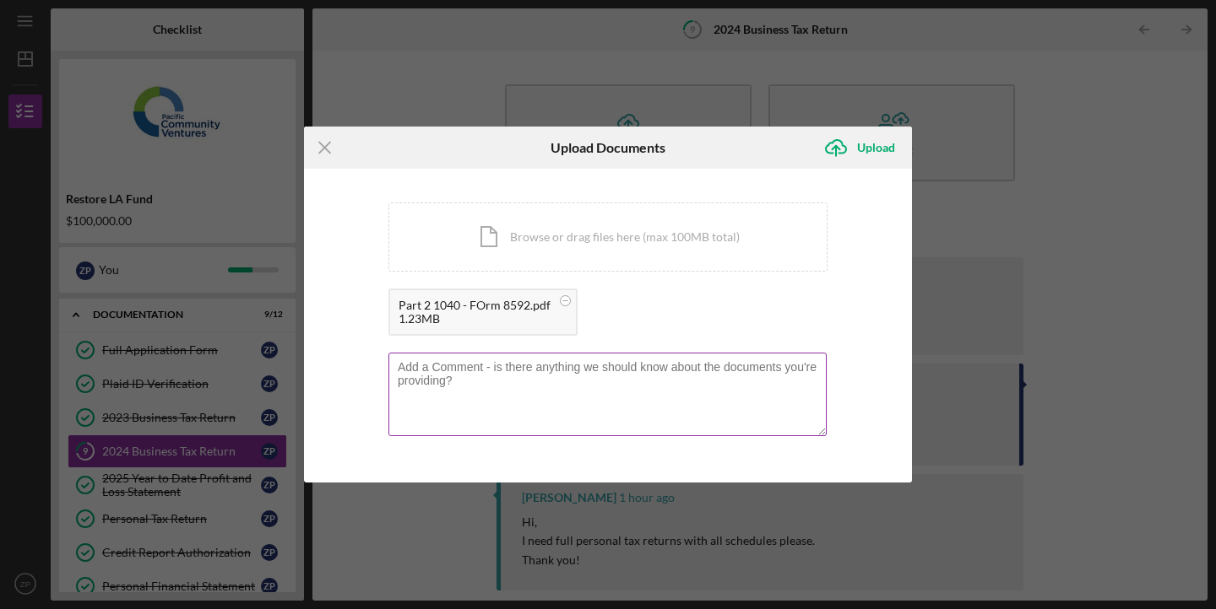
click at [701, 376] on textarea at bounding box center [607, 394] width 438 height 83
type textarea "T"
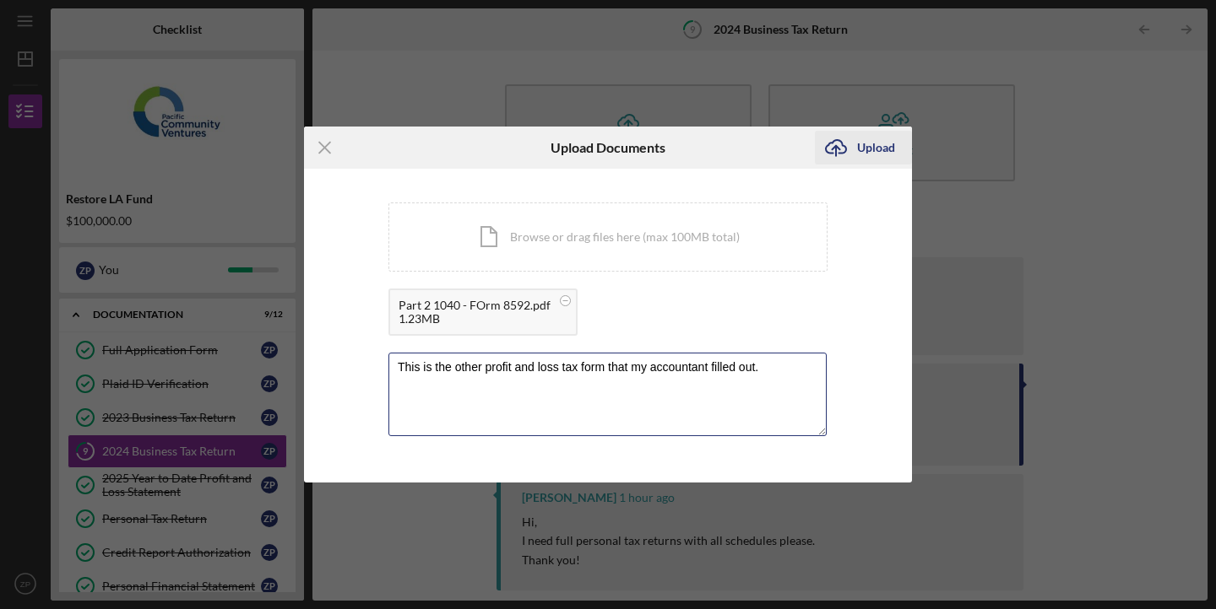
type textarea "This is the other profit and loss tax form that my accountant filled out."
click at [869, 142] on div "Upload" at bounding box center [876, 148] width 38 height 34
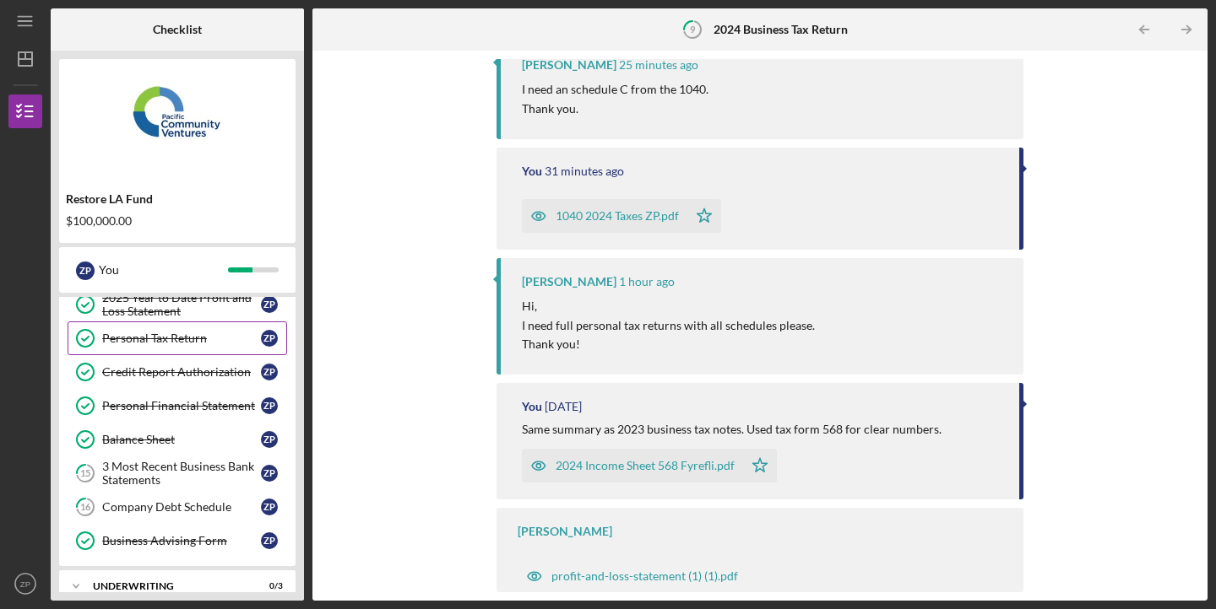
scroll to position [220, 0]
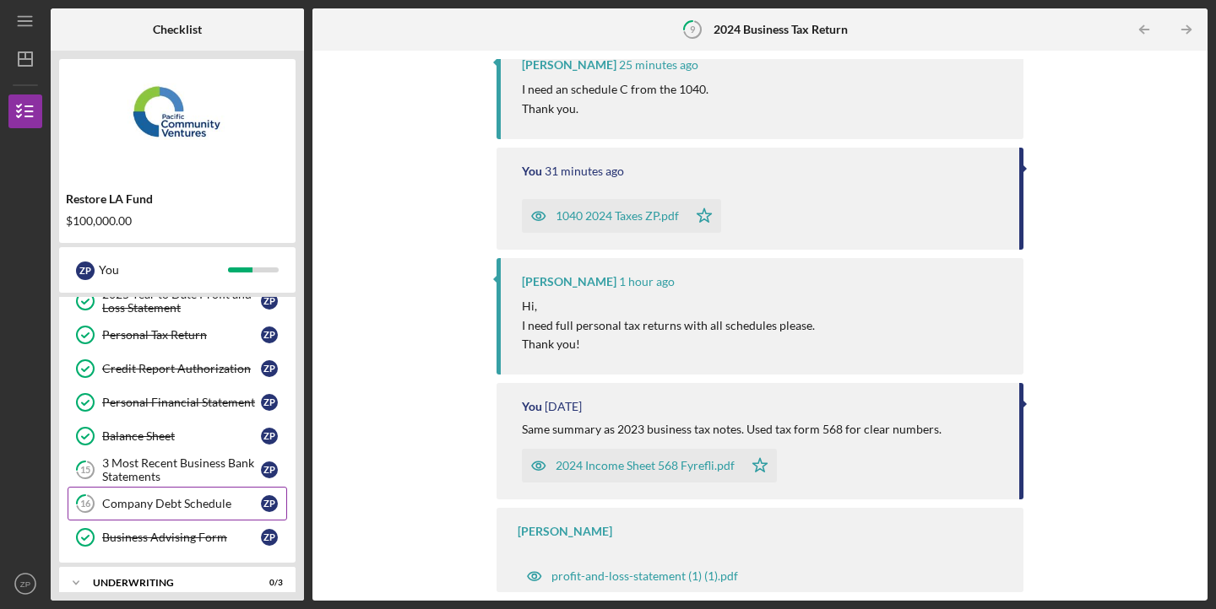
click at [212, 508] on div "Company Debt Schedule" at bounding box center [181, 504] width 159 height 14
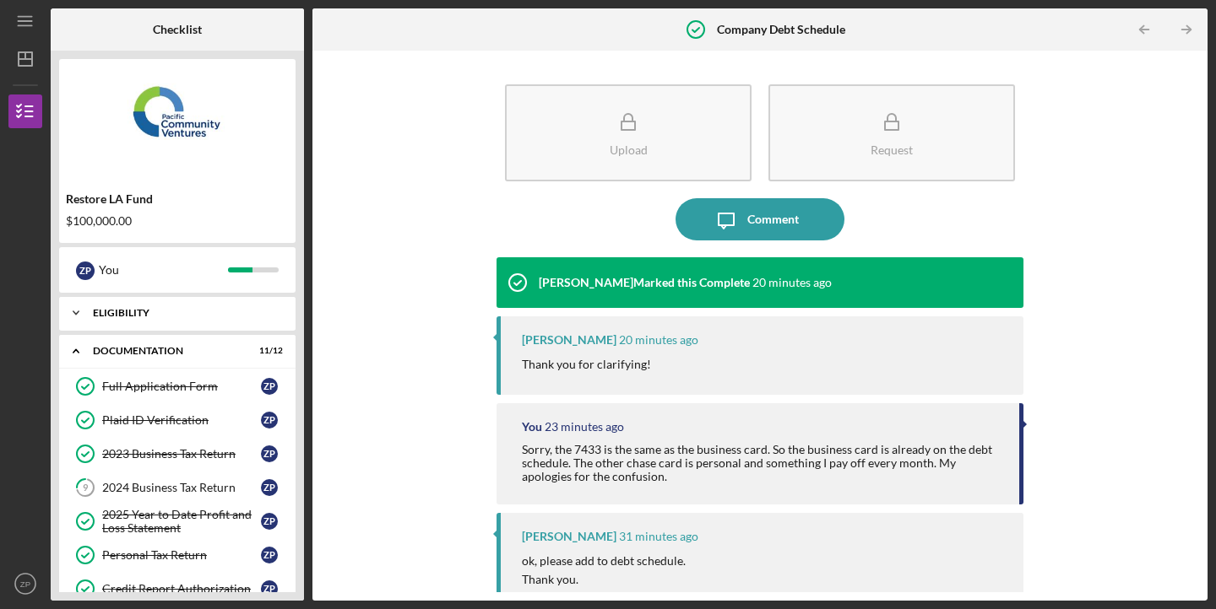
click at [188, 317] on div "Eligibility" at bounding box center [183, 313] width 181 height 10
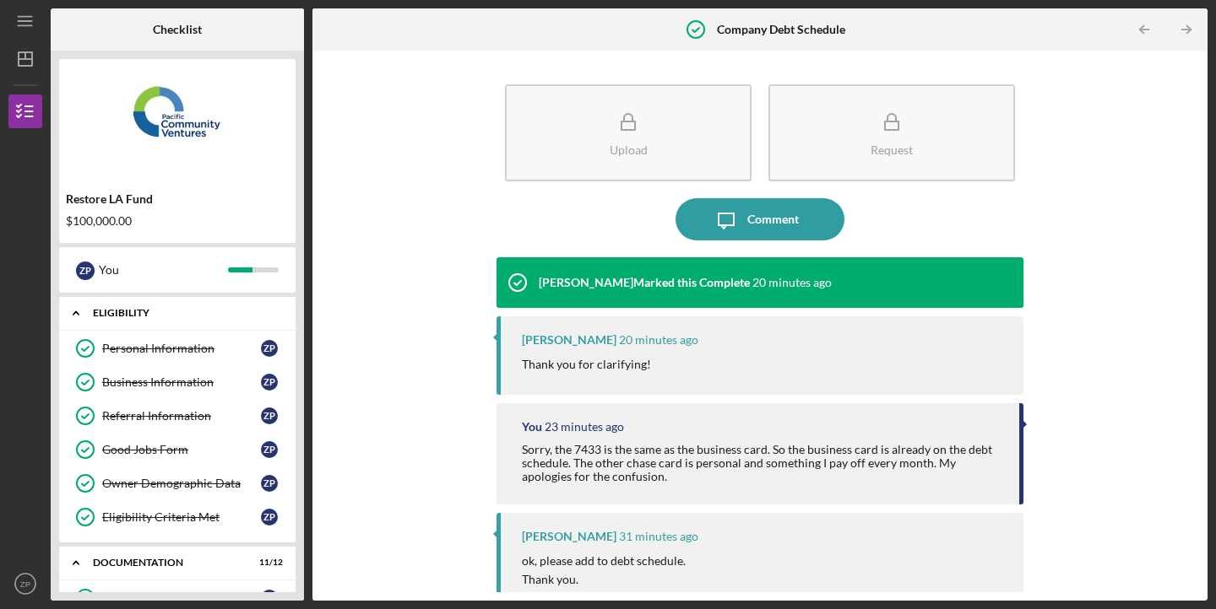
click at [188, 317] on div "Eligibility" at bounding box center [183, 313] width 181 height 10
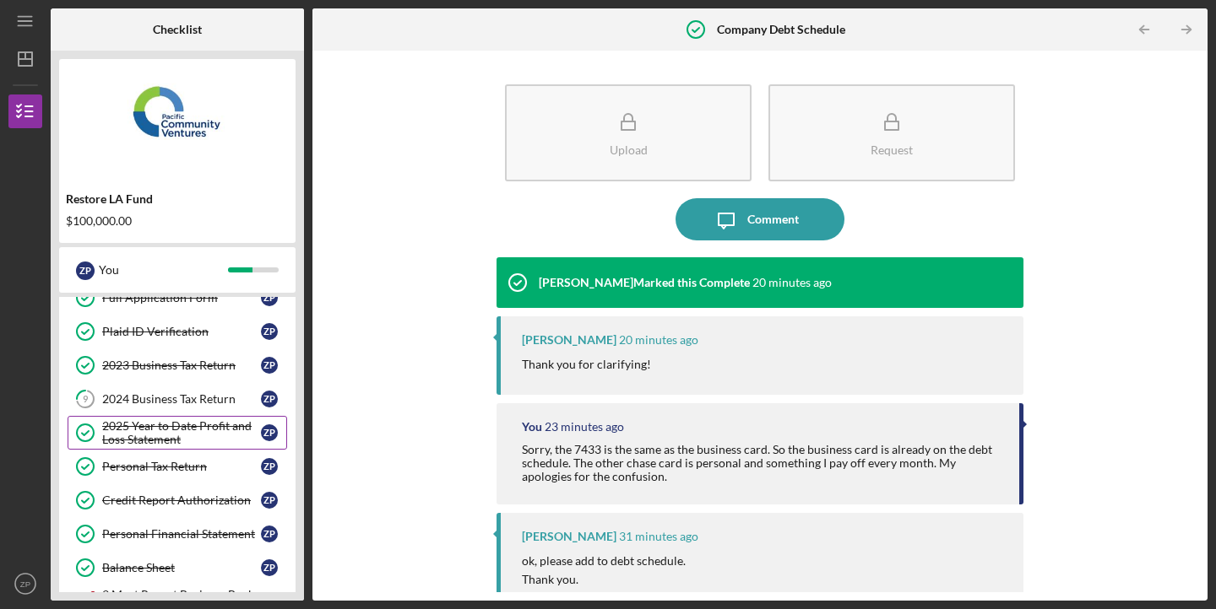
scroll to position [275, 0]
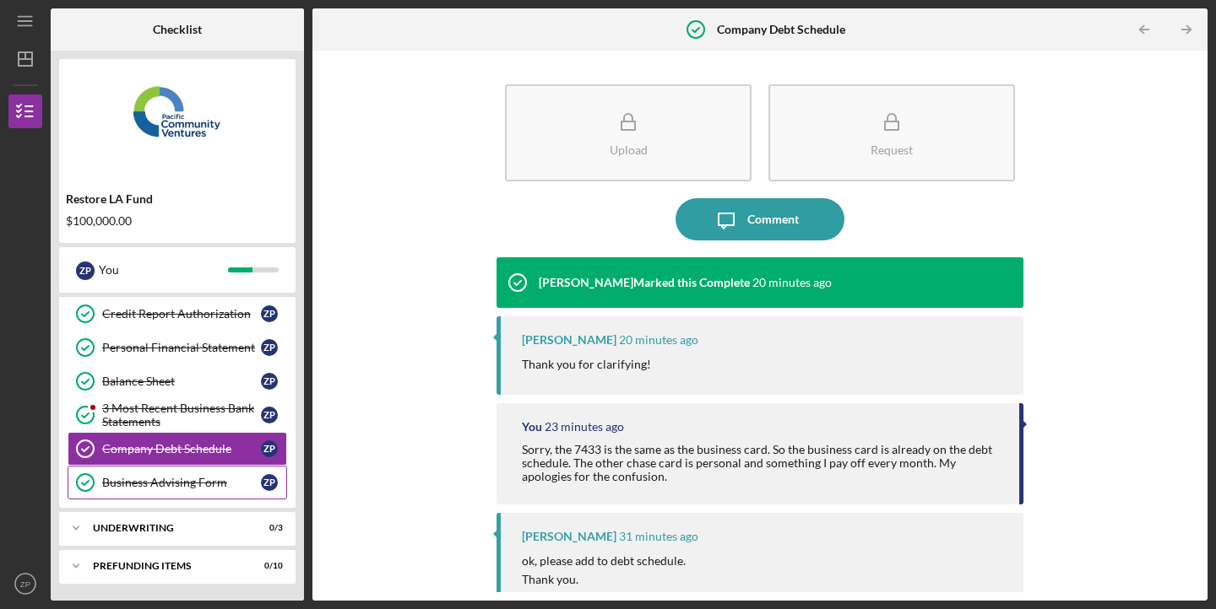
click at [185, 491] on link "Business Advising Form Business Advising Form Z P" at bounding box center [177, 483] width 219 height 34
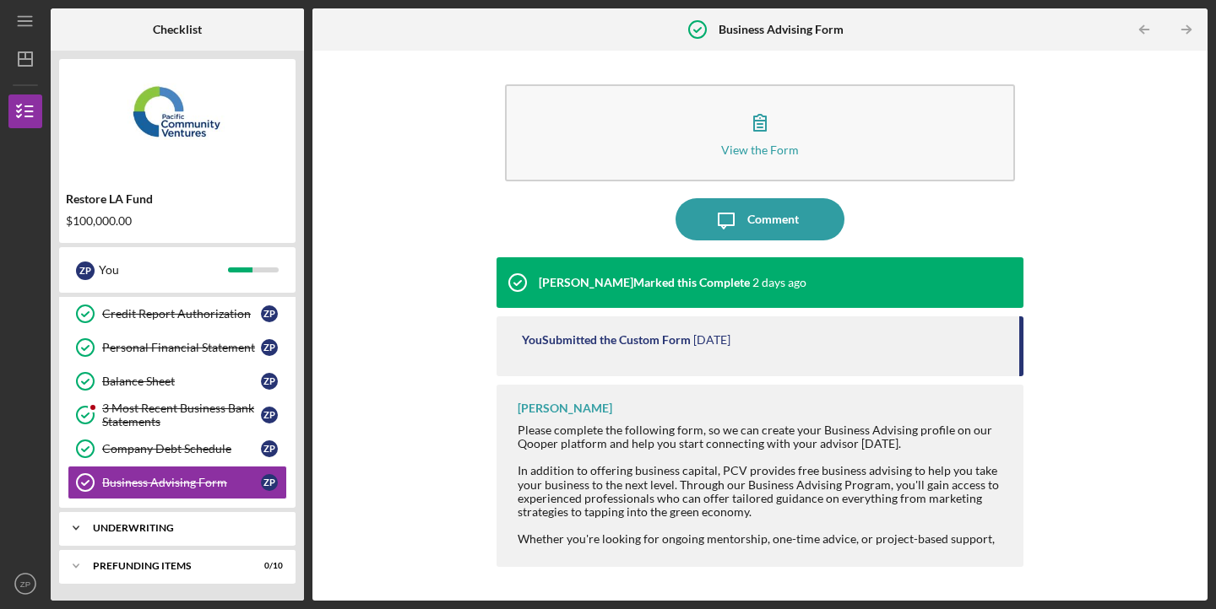
click at [189, 528] on div "Underwriting" at bounding box center [183, 528] width 181 height 10
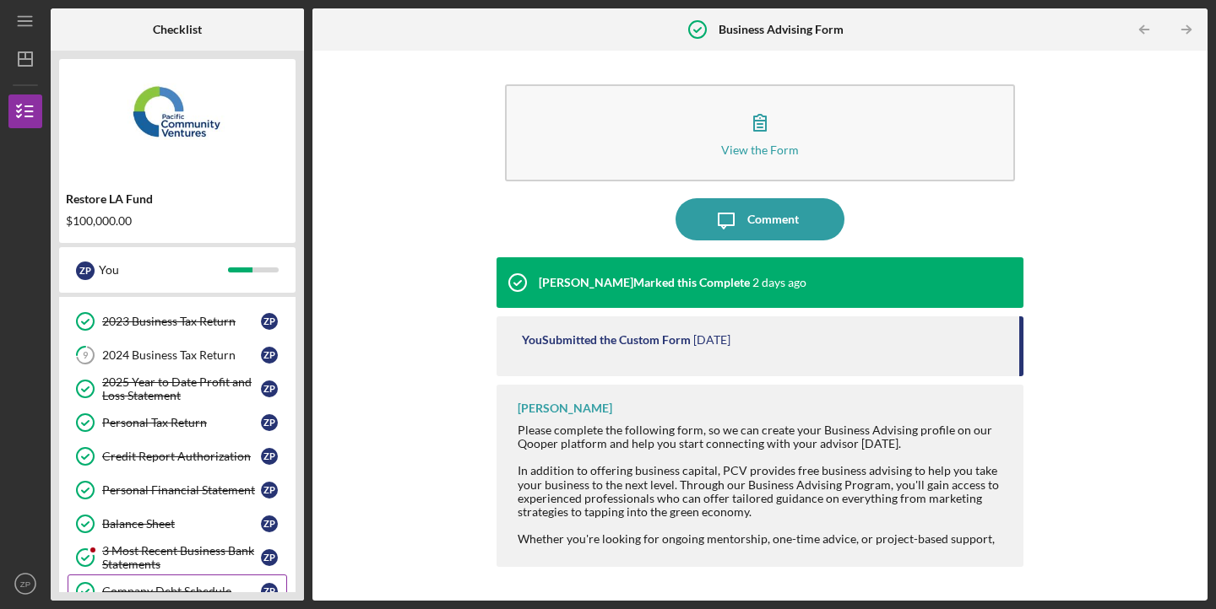
scroll to position [115, 0]
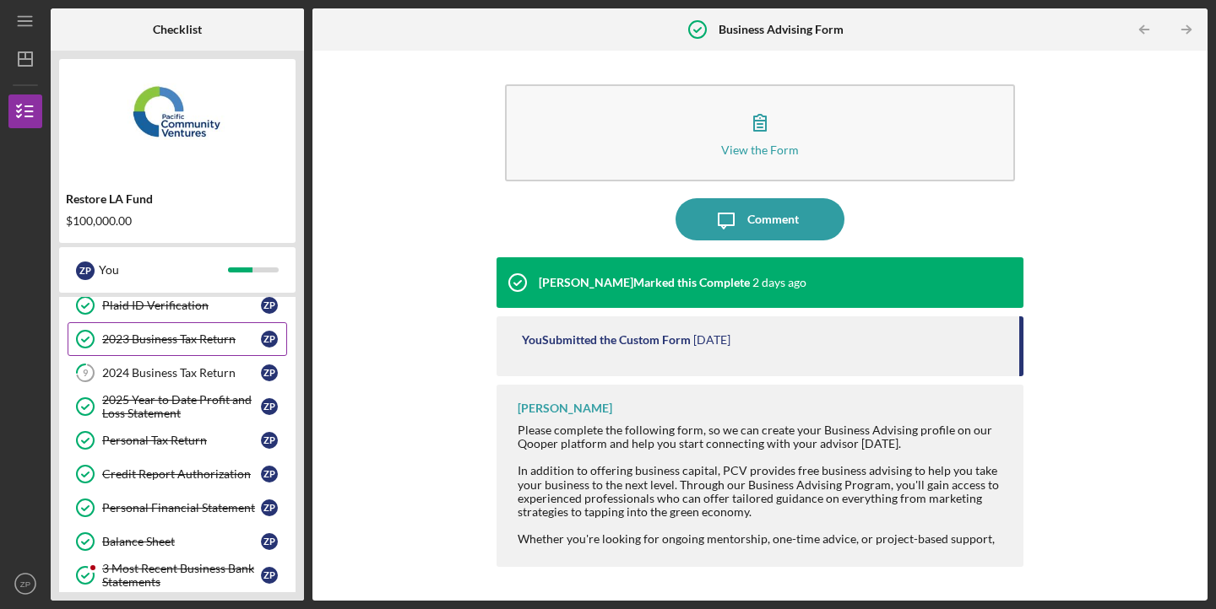
click at [196, 342] on div "2023 Business Tax Return" at bounding box center [181, 340] width 159 height 14
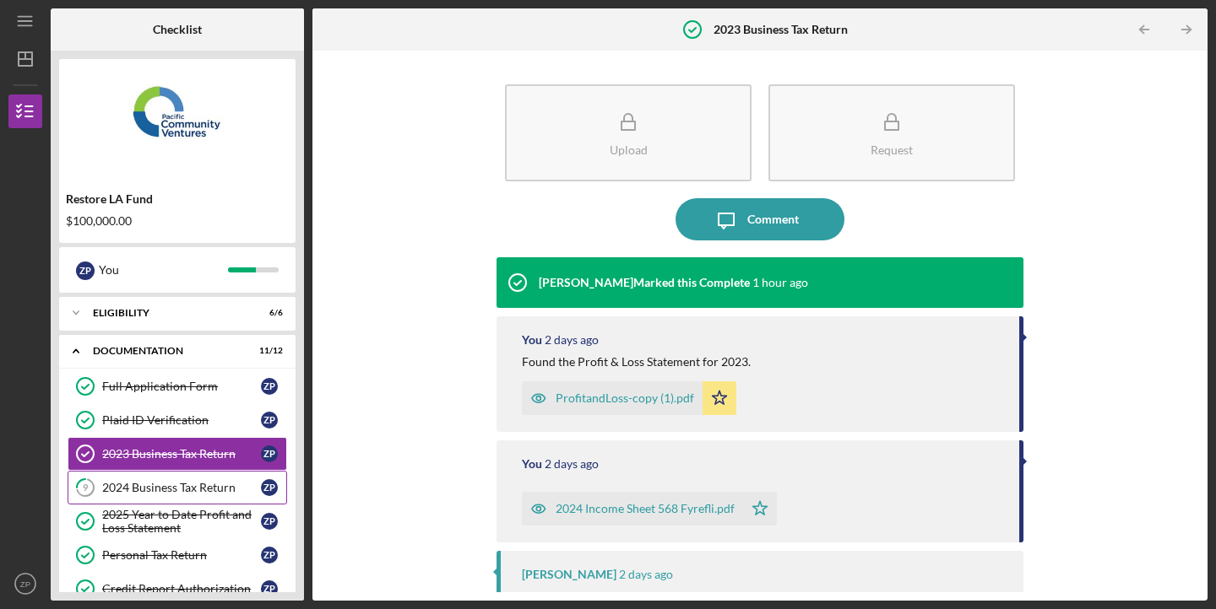
click at [177, 482] on div "2024 Business Tax Return" at bounding box center [181, 488] width 159 height 14
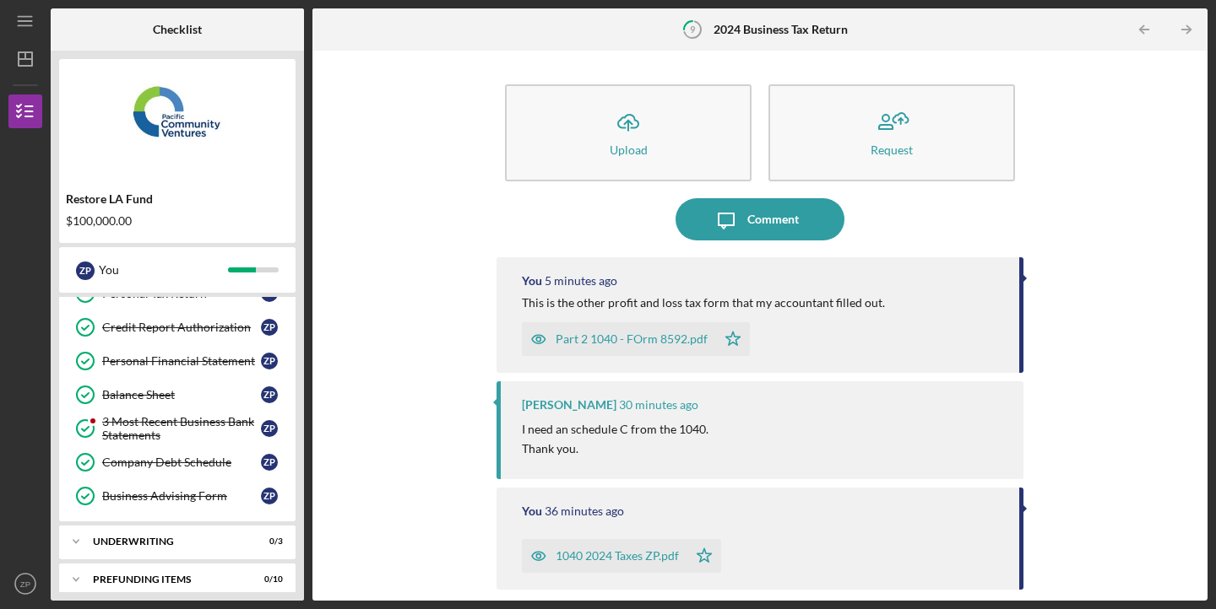
scroll to position [275, 0]
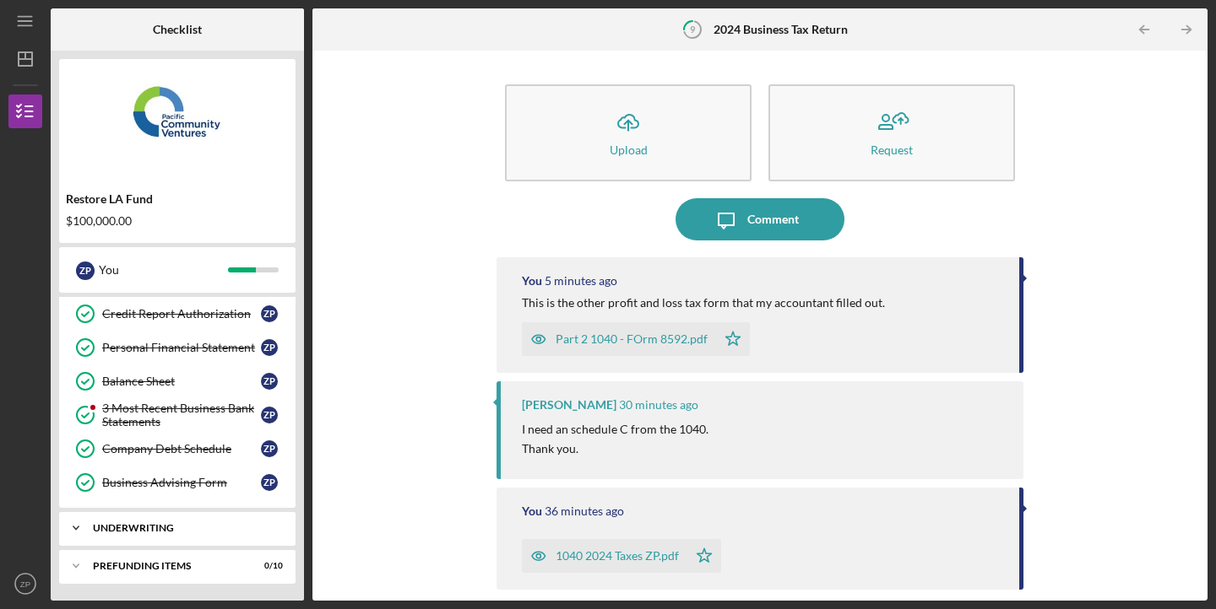
click at [200, 523] on div "Icon/Expander Underwriting 0 / 3" at bounding box center [177, 529] width 236 height 34
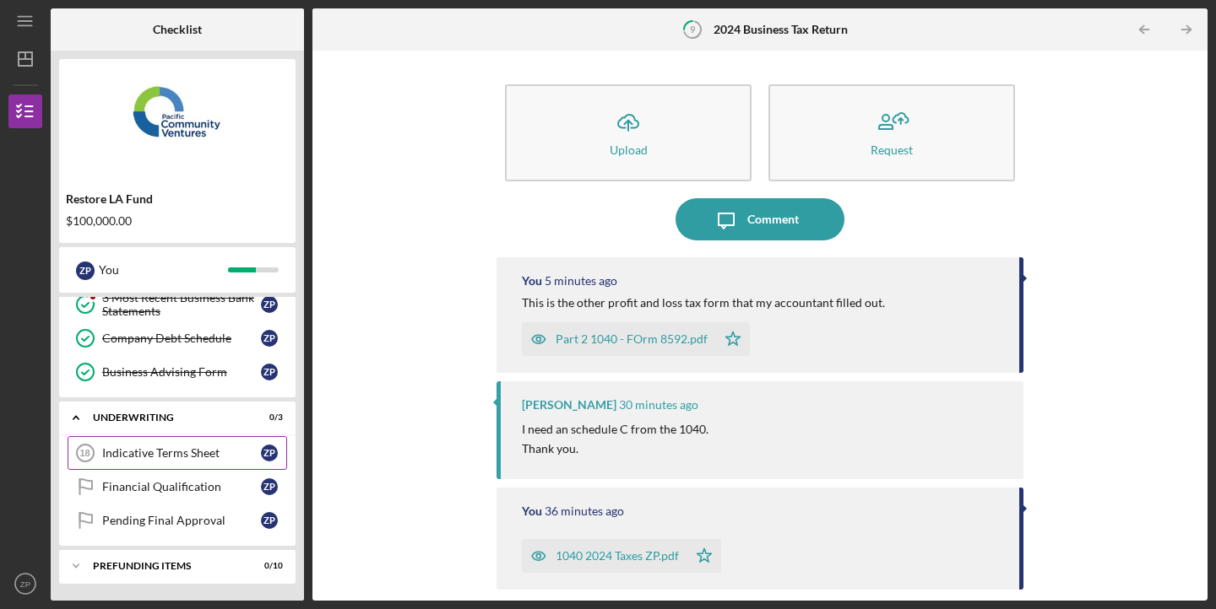
click at [214, 463] on link "Indicative Terms Sheet 18 Indicative Terms Sheet Z P" at bounding box center [177, 453] width 219 height 34
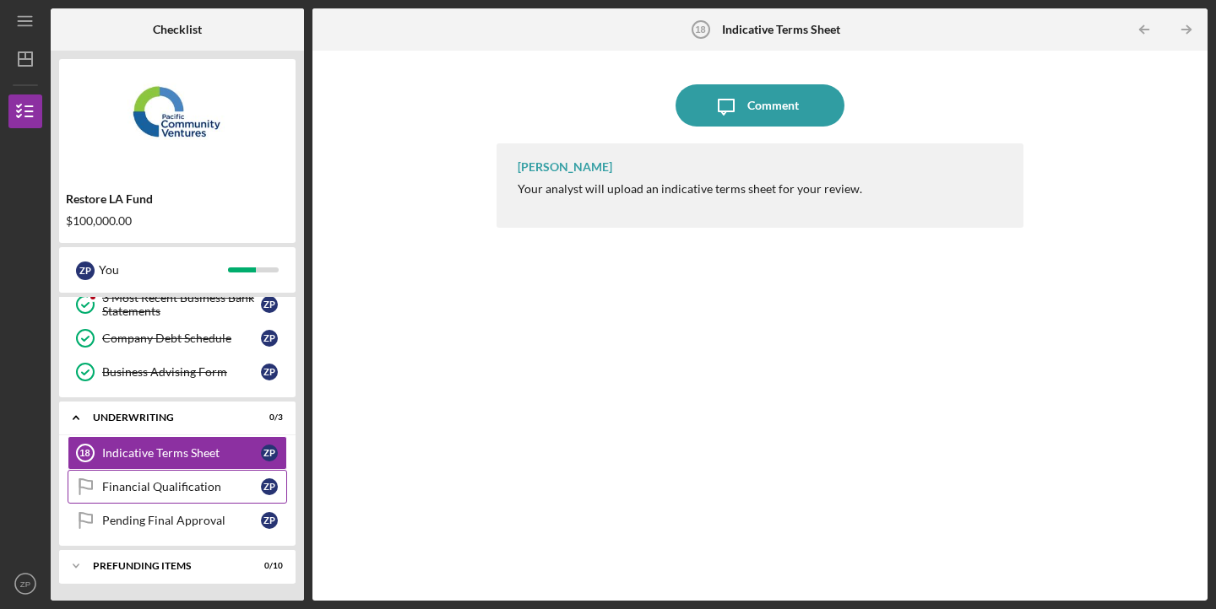
click at [204, 481] on div "Financial Qualification" at bounding box center [181, 487] width 159 height 14
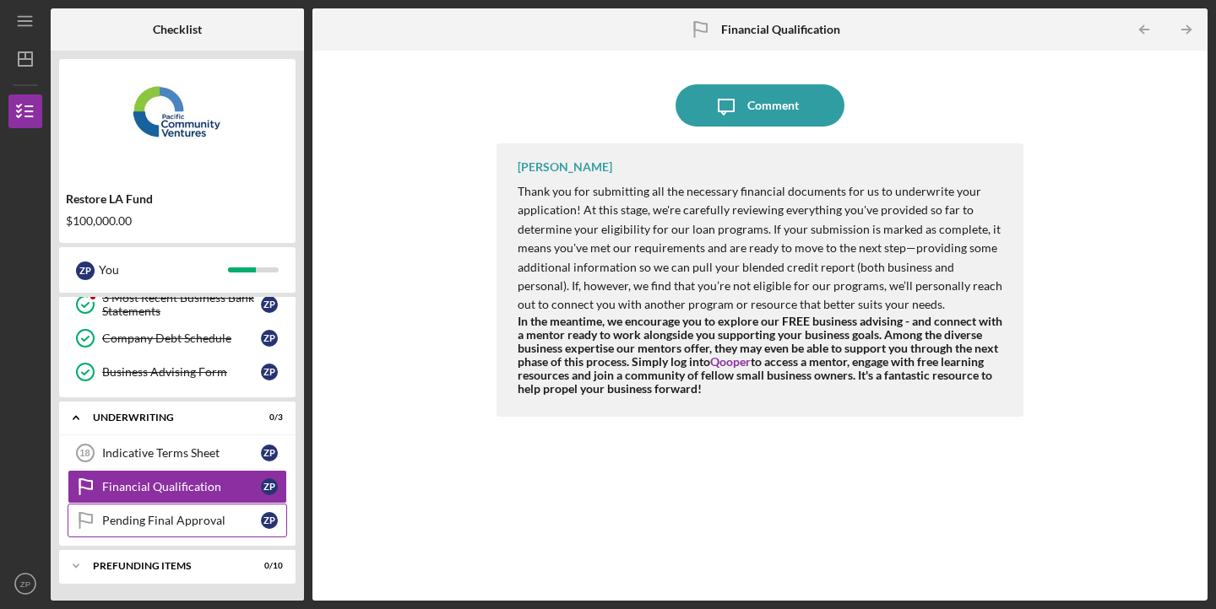
click at [219, 521] on div "Pending Final Approval" at bounding box center [181, 521] width 159 height 14
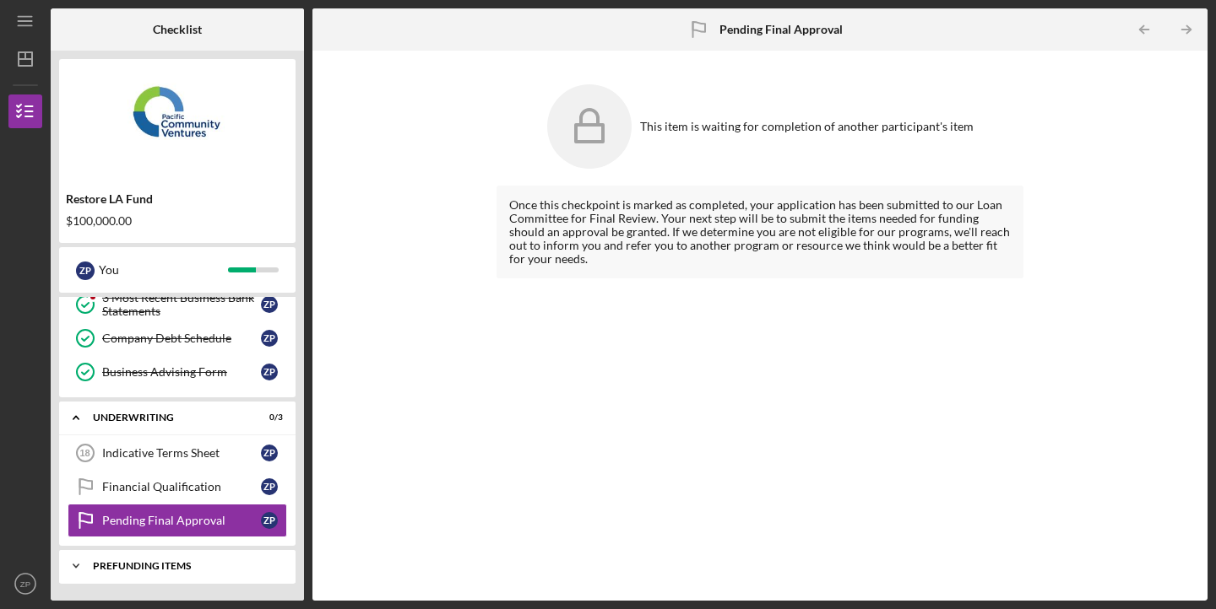
click at [187, 571] on div "Prefunding Items" at bounding box center [183, 566] width 181 height 10
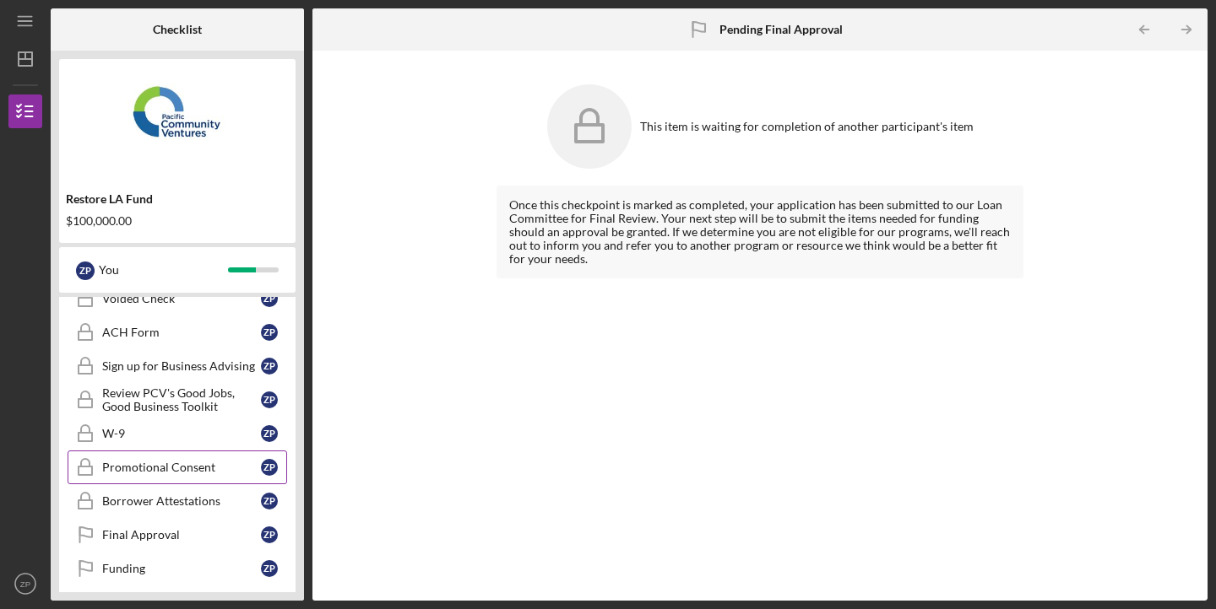
scroll to position [733, 0]
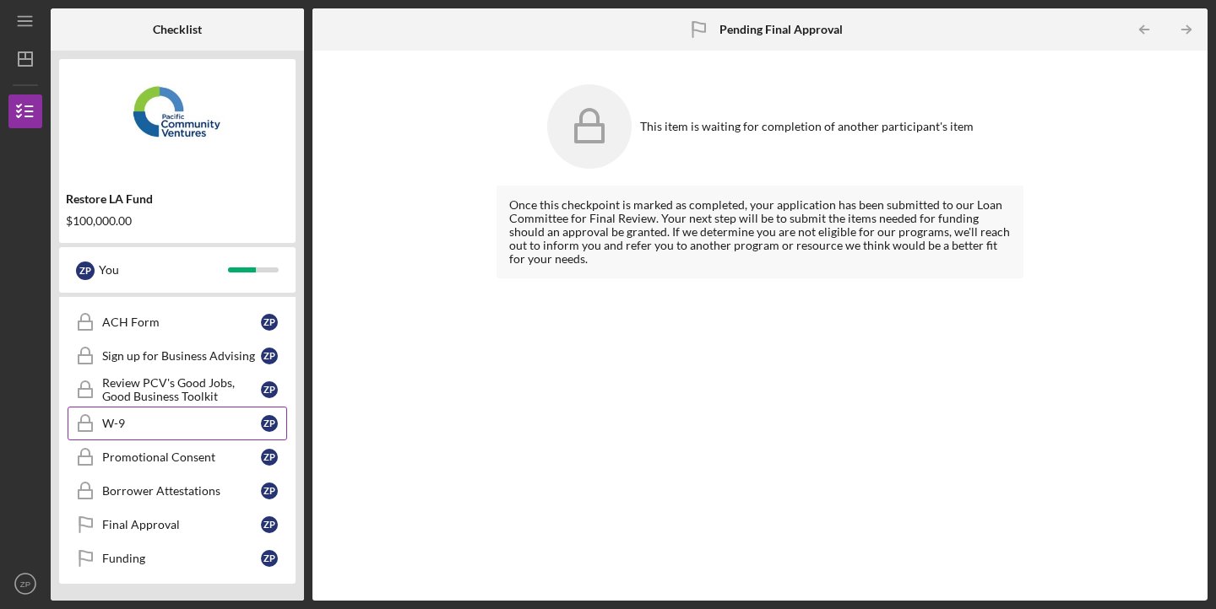
click at [201, 430] on div "W-9" at bounding box center [181, 424] width 159 height 14
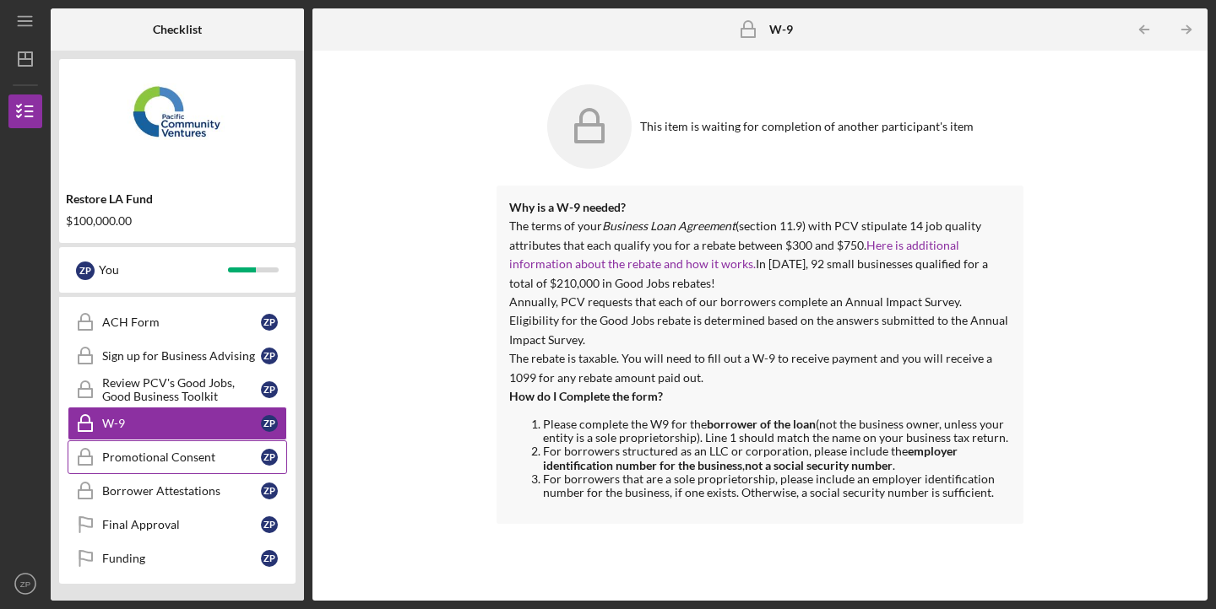
click at [204, 463] on div "Promotional Consent" at bounding box center [181, 458] width 159 height 14
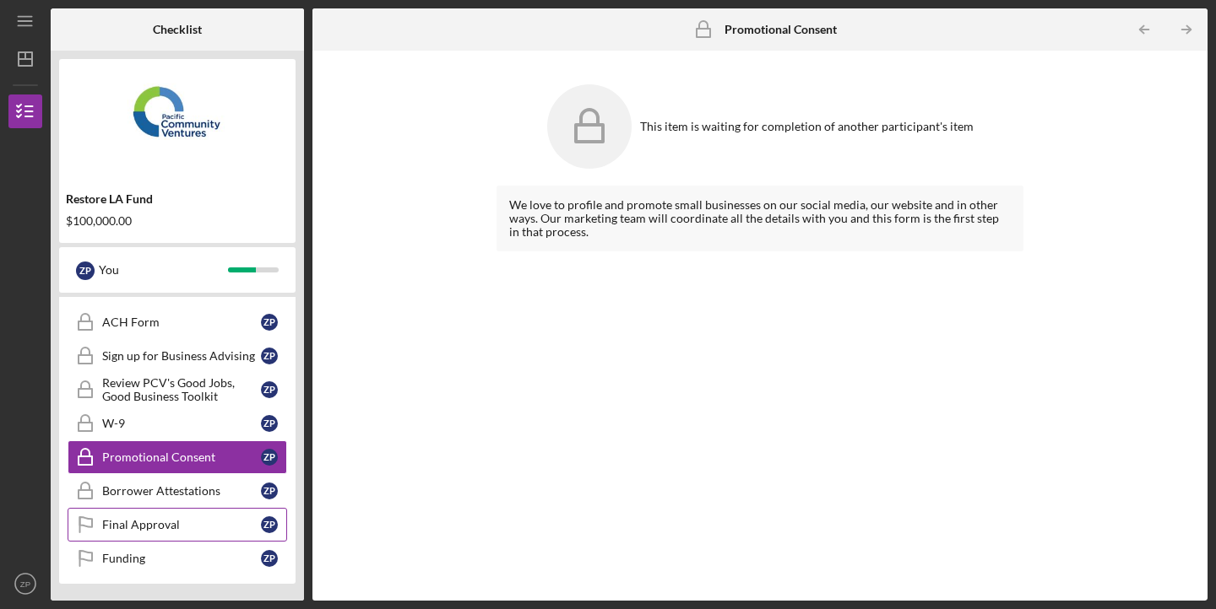
click at [174, 536] on link "Final Approval Final Approval Z P" at bounding box center [177, 525] width 219 height 34
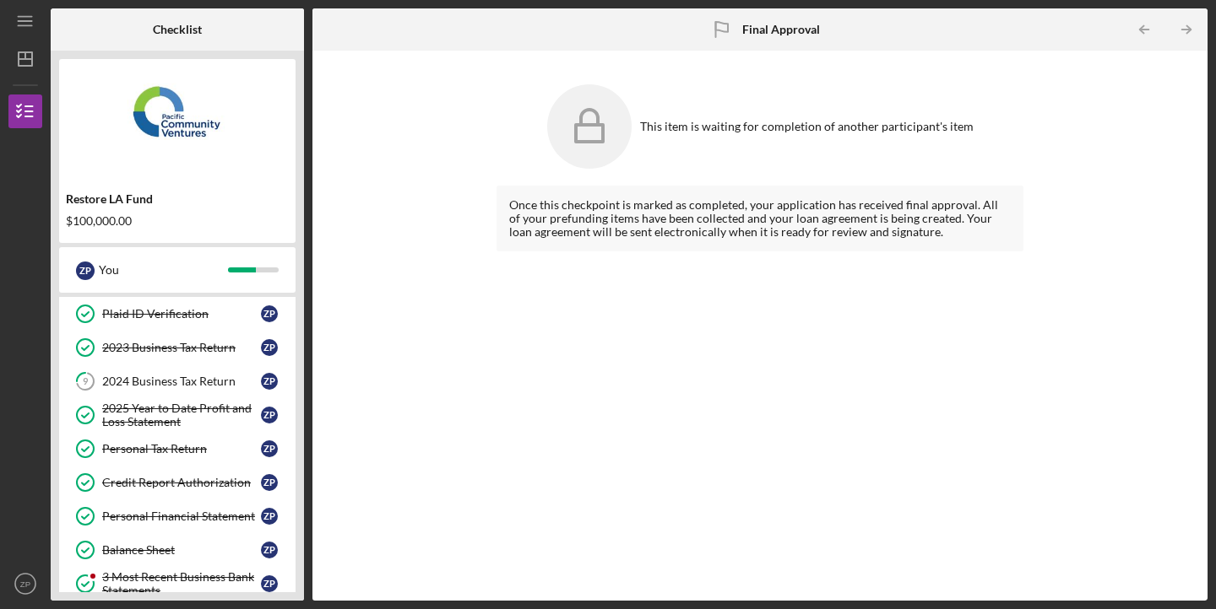
scroll to position [103, 0]
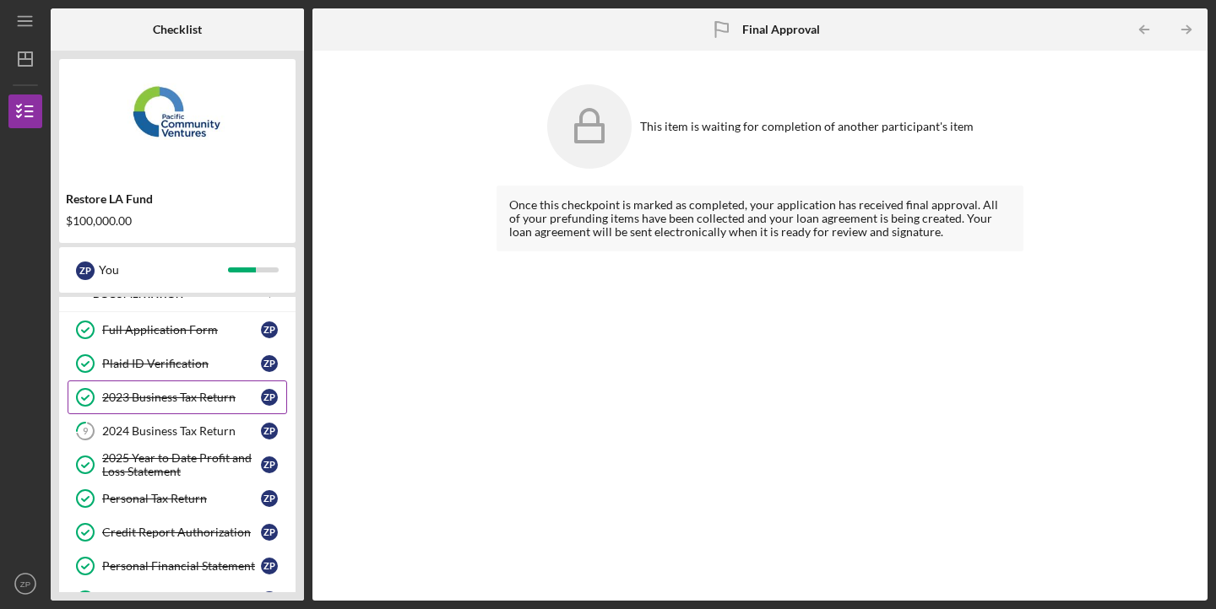
scroll to position [46, 0]
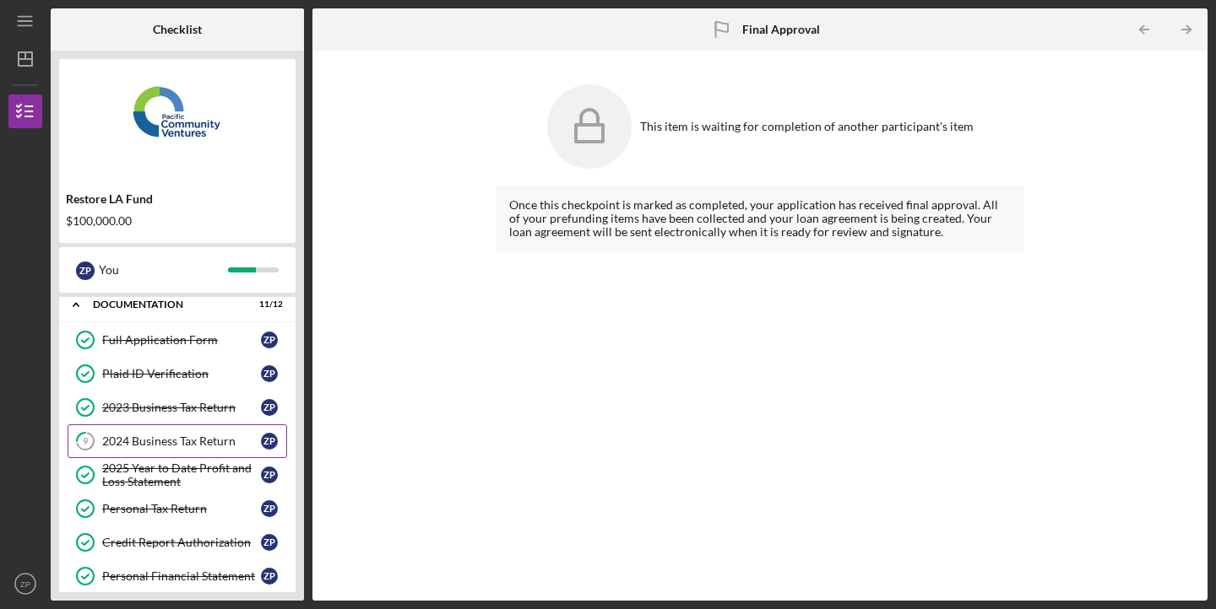
click at [173, 436] on div "2024 Business Tax Return" at bounding box center [181, 442] width 159 height 14
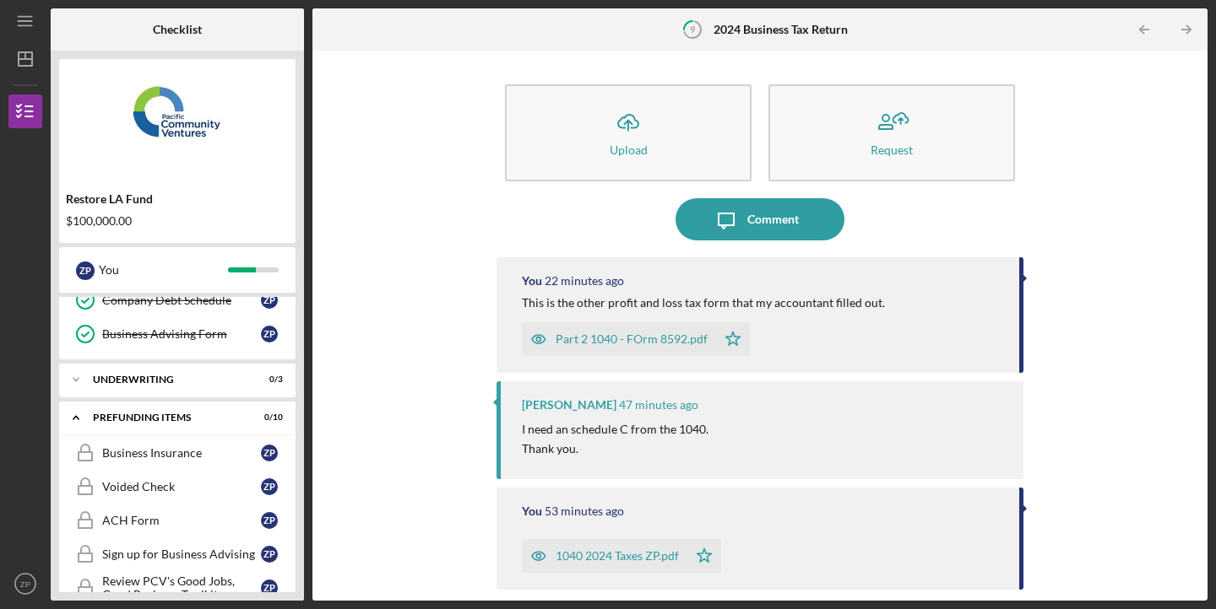
scroll to position [437, 0]
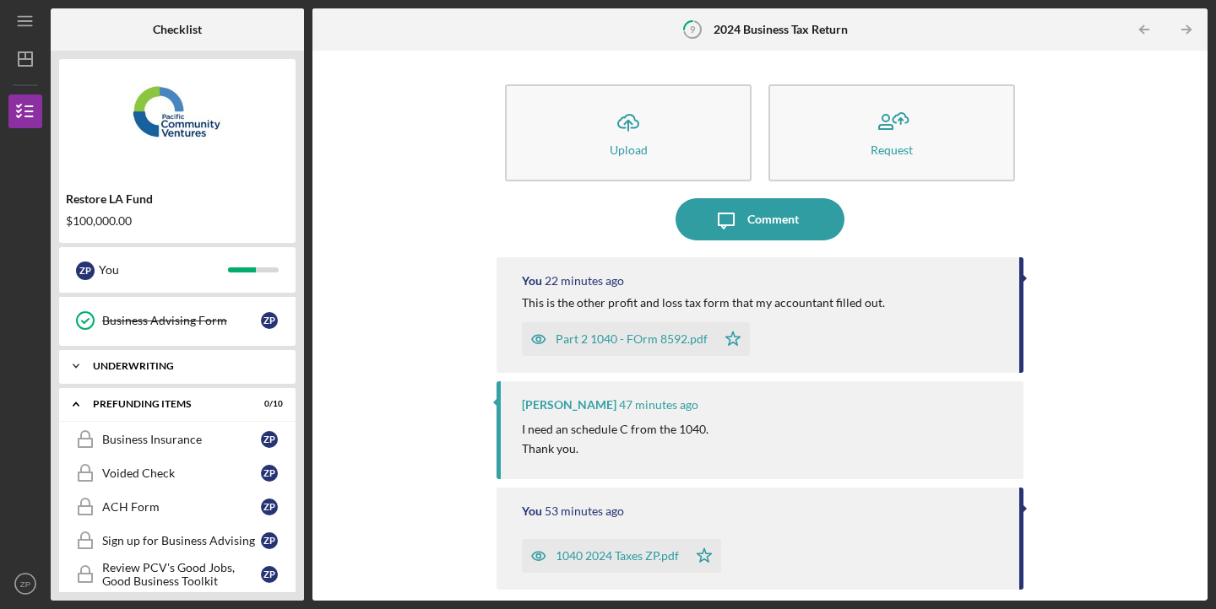
click at [236, 373] on div "Icon/Expander Underwriting 0 / 3" at bounding box center [177, 366] width 236 height 34
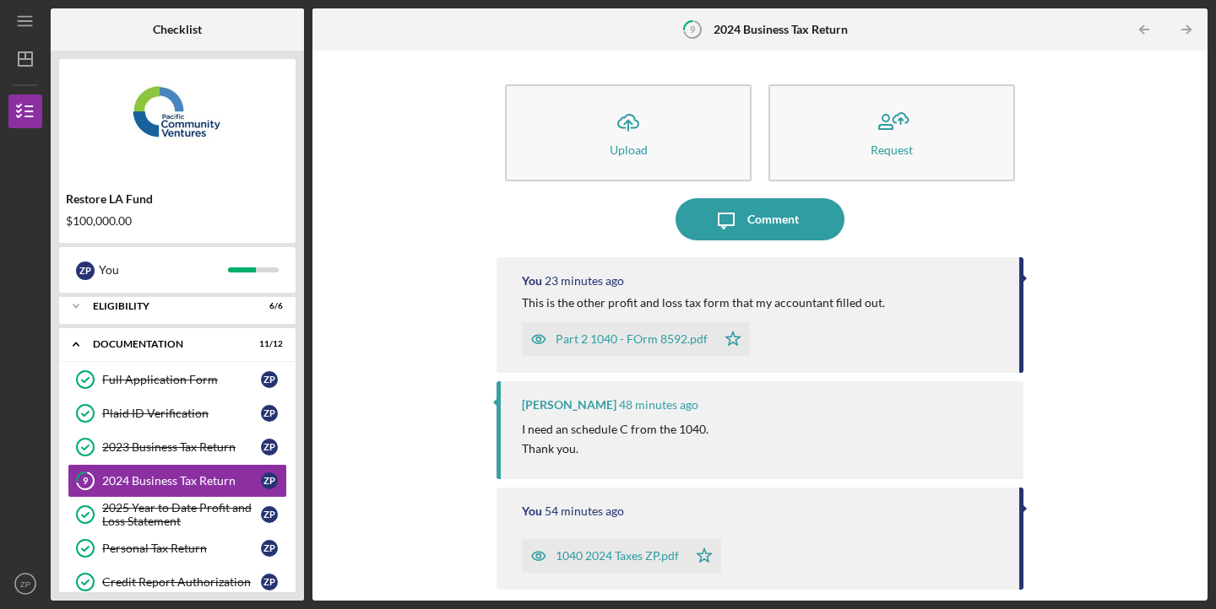
scroll to position [0, 0]
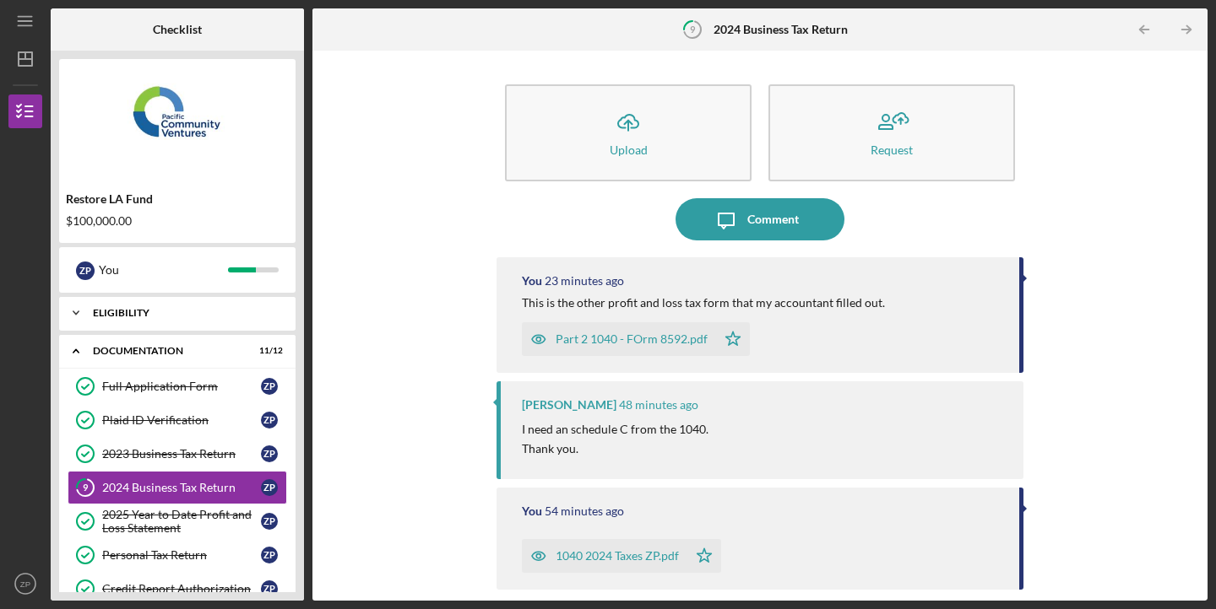
click at [216, 320] on div "Icon/Expander Eligibility 6 / 6" at bounding box center [177, 313] width 236 height 34
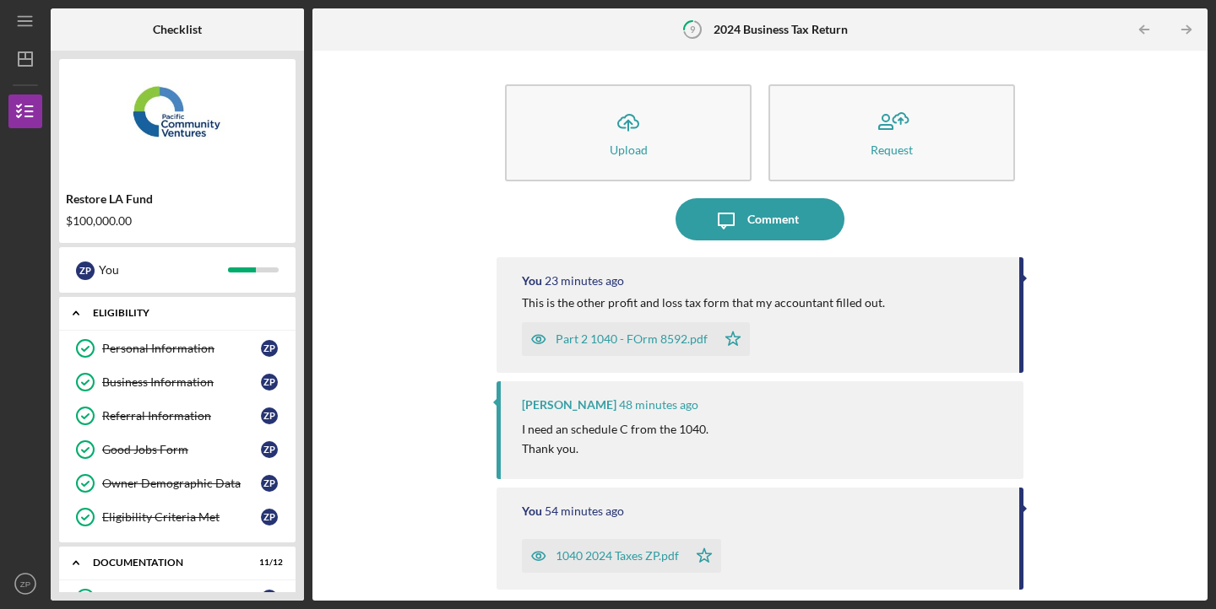
click at [216, 320] on div "Icon/Expander Eligibility 6 / 6" at bounding box center [177, 313] width 236 height 35
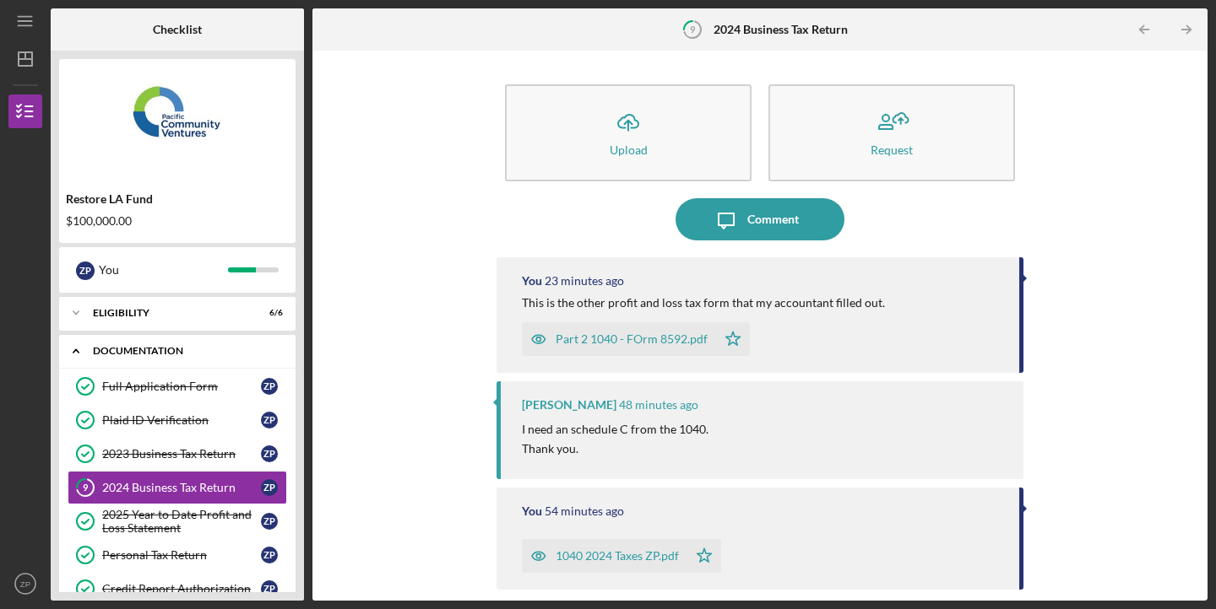
click at [220, 355] on div "Documentation" at bounding box center [183, 351] width 181 height 10
